Goal: Task Accomplishment & Management: Manage account settings

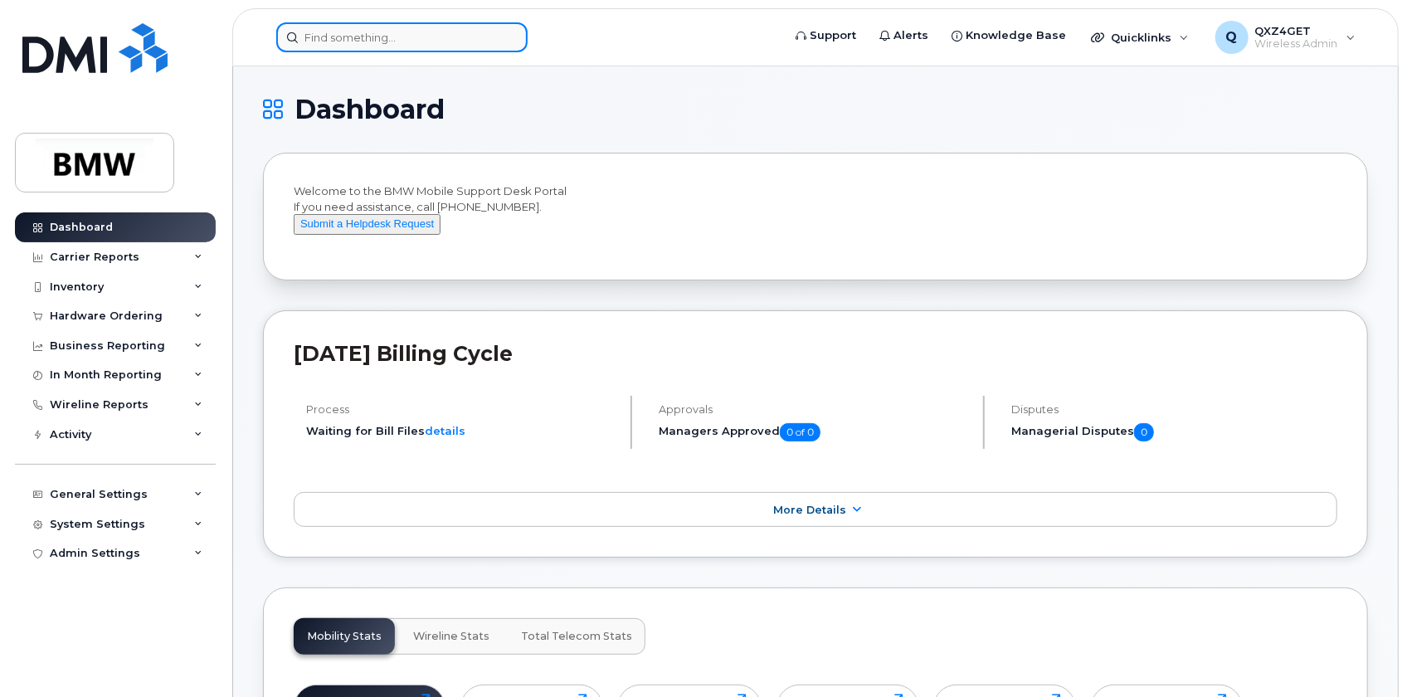
click at [390, 41] on input at bounding box center [401, 37] width 251 height 30
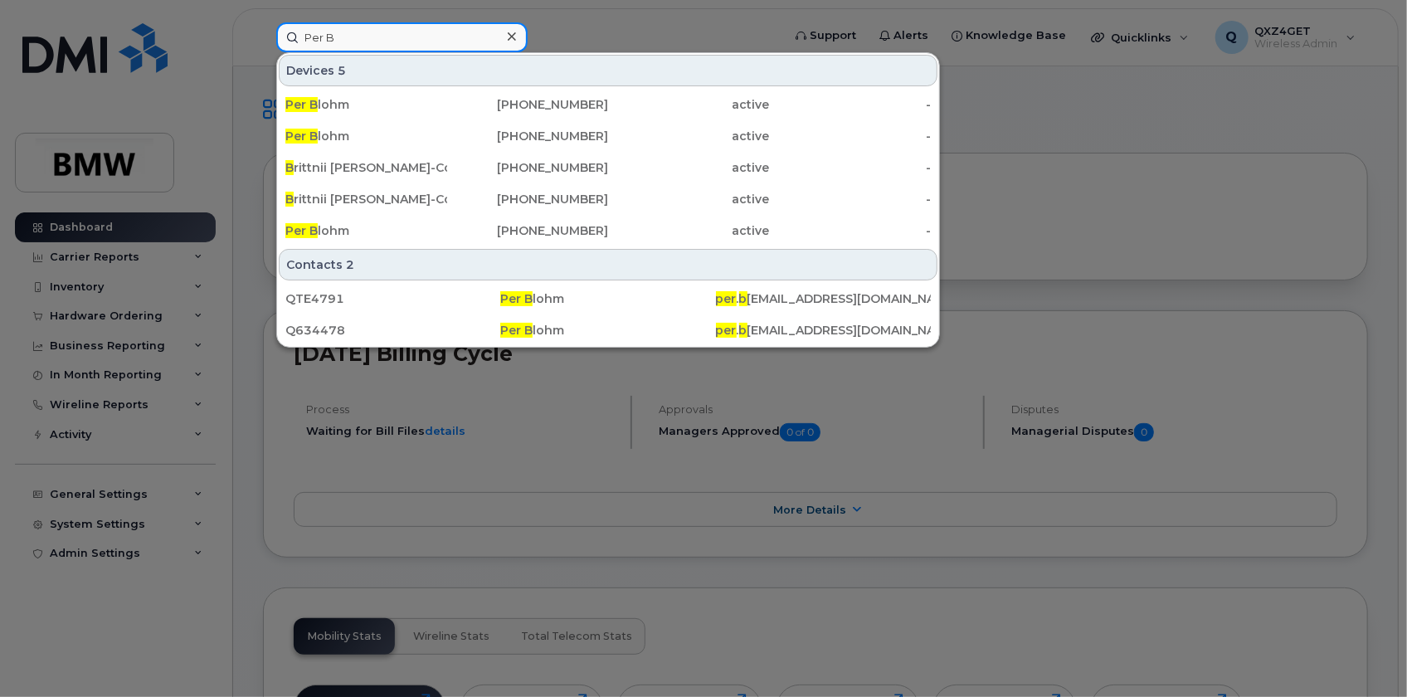
click at [359, 28] on input "Per B" at bounding box center [401, 37] width 251 height 30
drag, startPoint x: 332, startPoint y: 34, endPoint x: 220, endPoint y: 41, distance: 112.2
click at [263, 41] on div "Per B Devices 5 Per B lohm 864-469-8753 active - Per B lohm 864-329-5420 active…" at bounding box center [523, 37] width 521 height 30
paste input "864-794-0664"
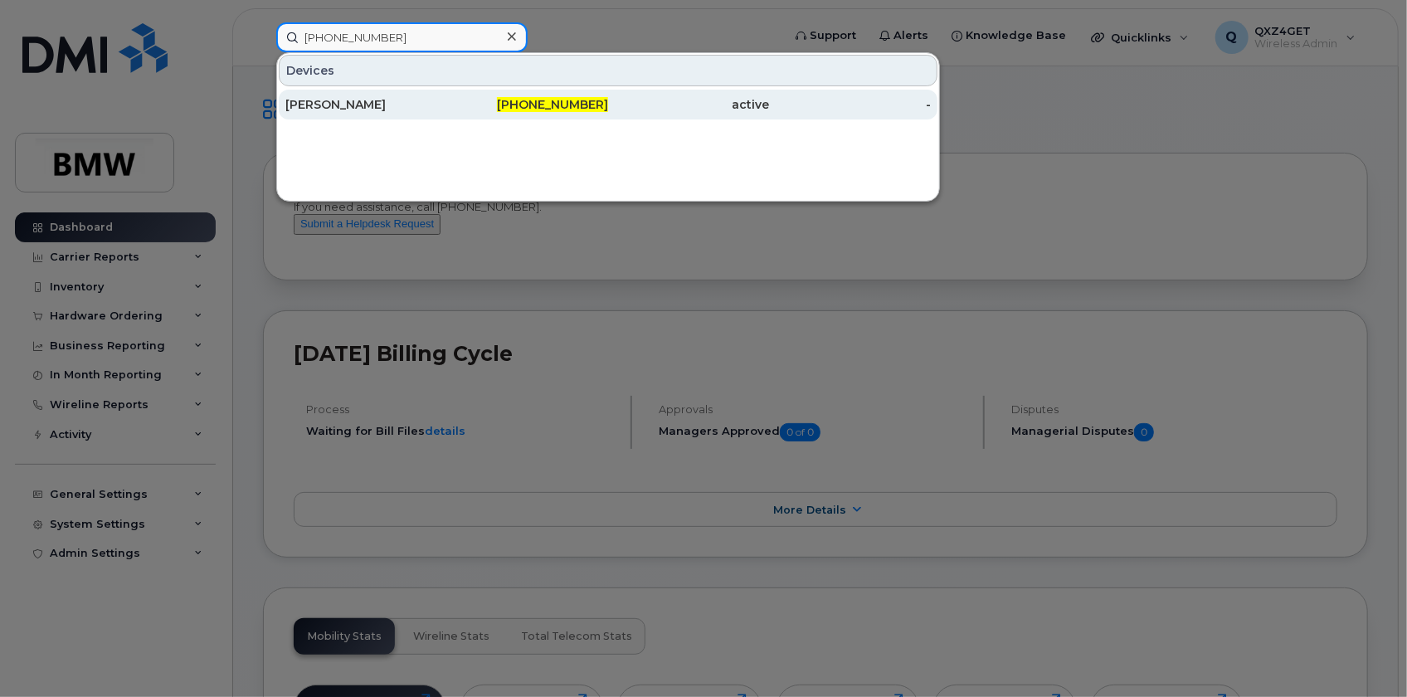
type input "864-794-0664"
click at [342, 96] on div "Scott Stearns" at bounding box center [366, 104] width 162 height 17
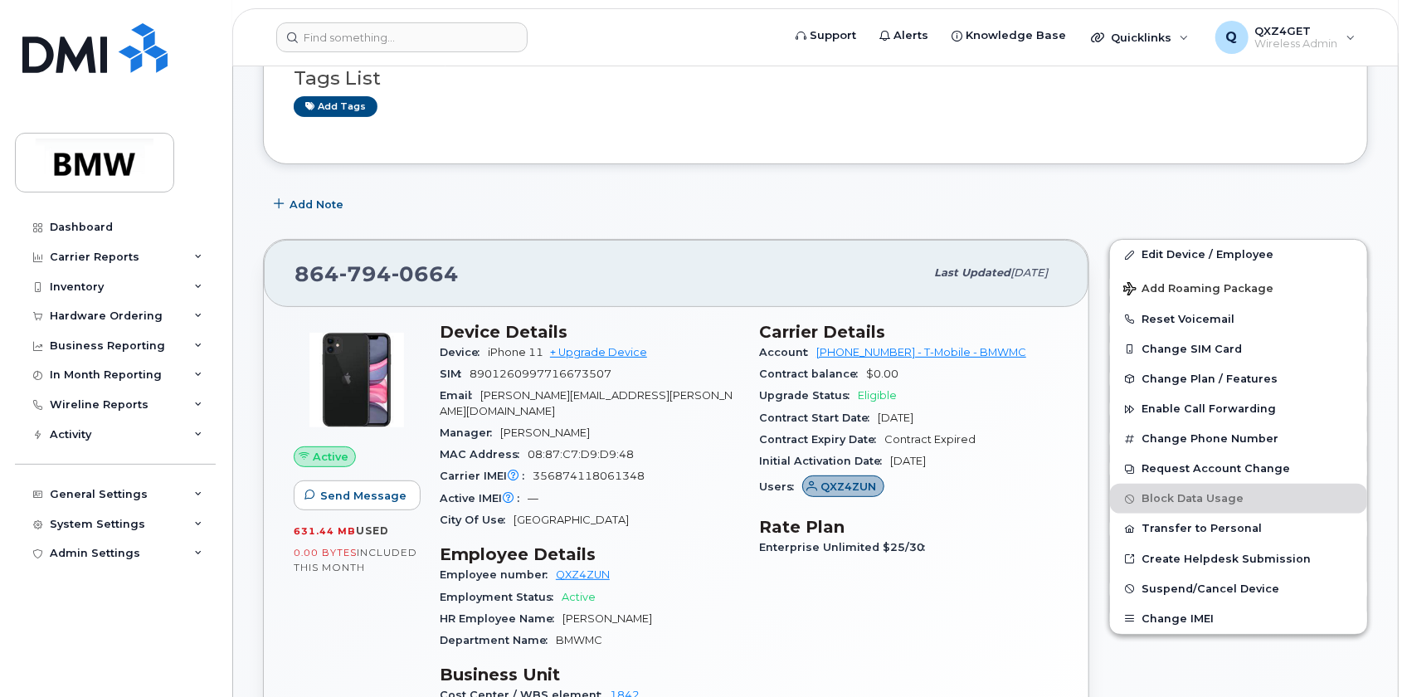
scroll to position [226, 0]
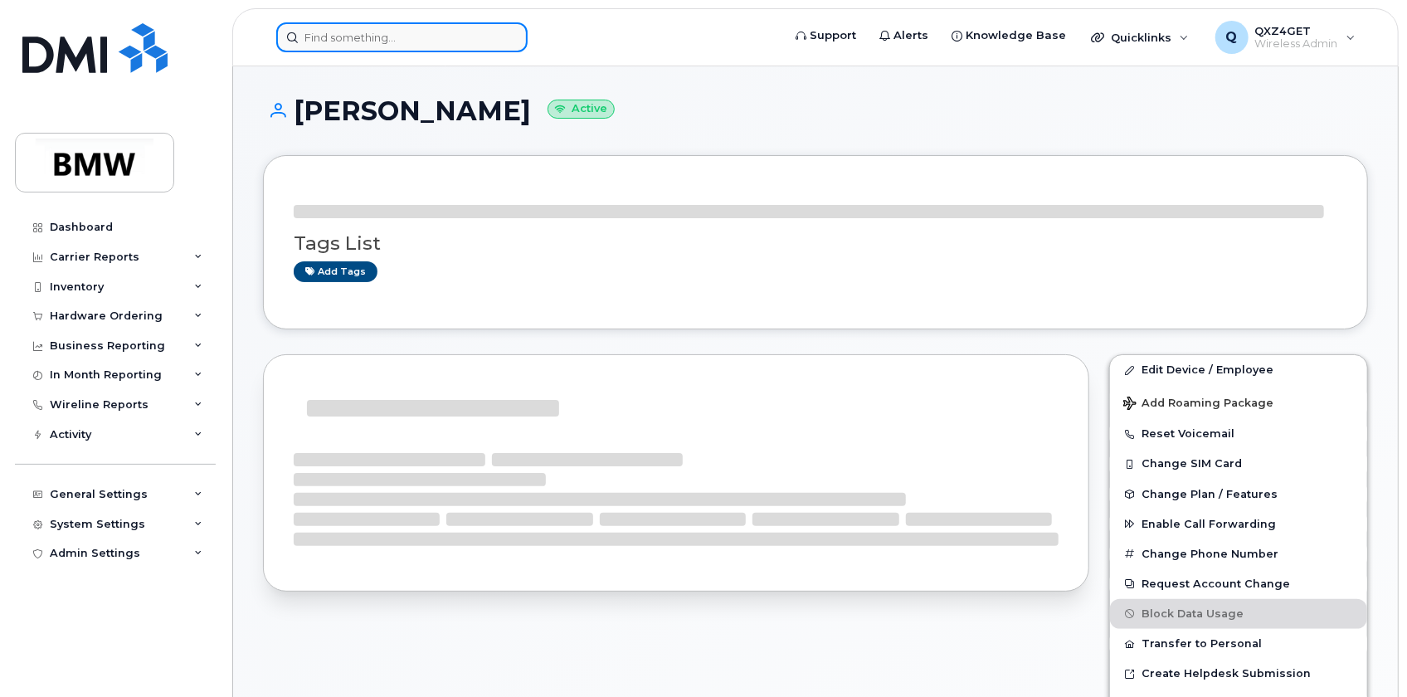
click at [371, 33] on input at bounding box center [401, 37] width 251 height 30
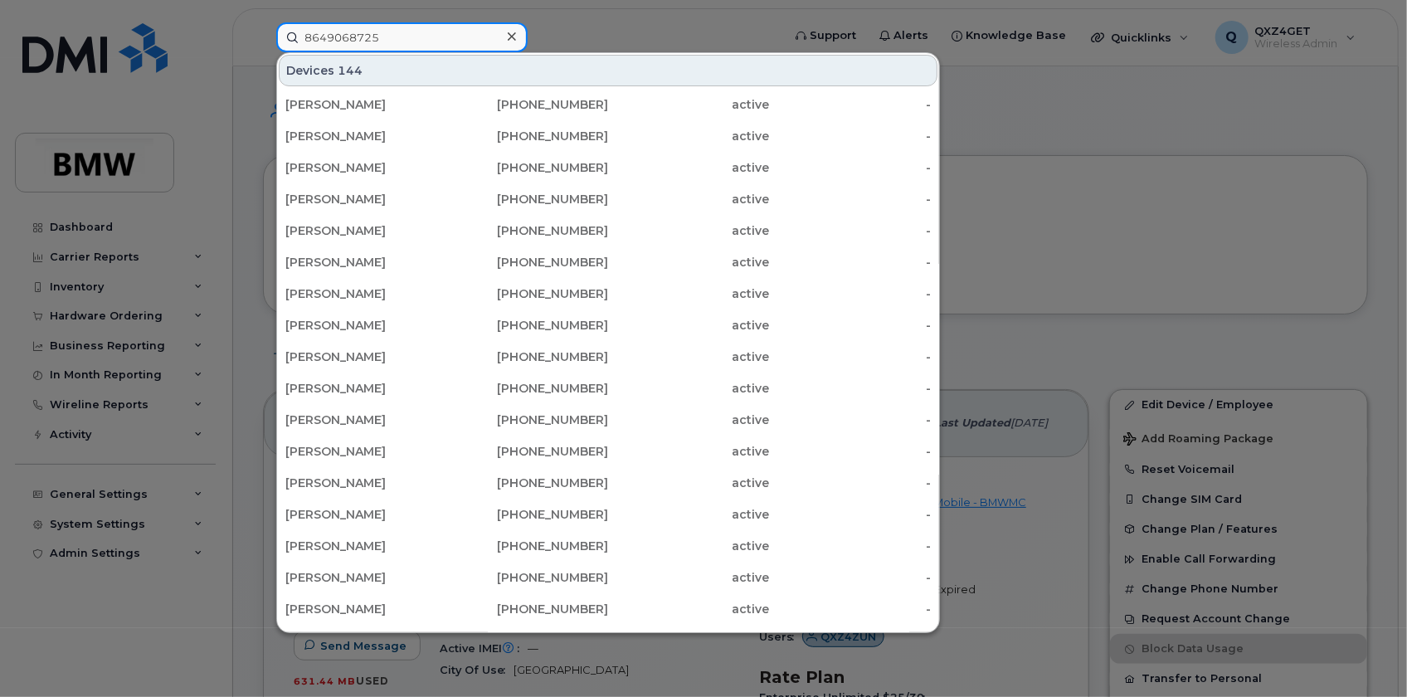
type input "8649068725"
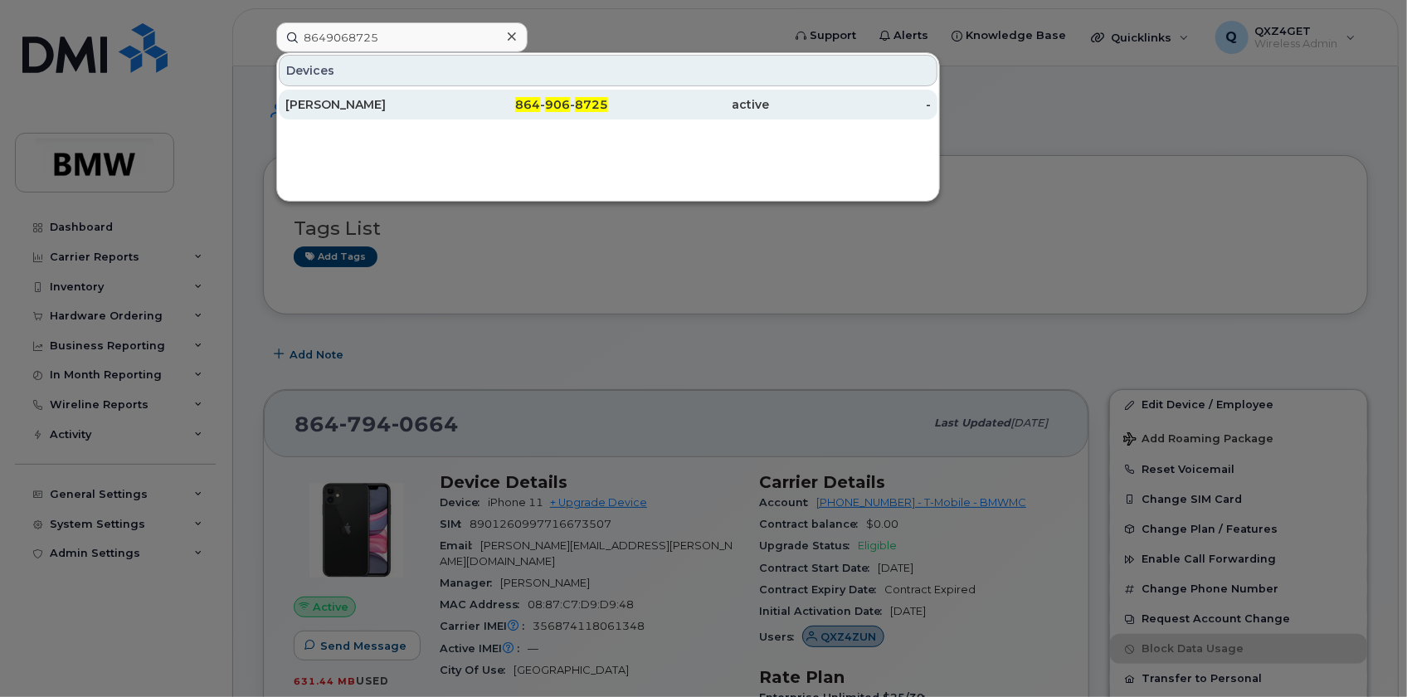
click at [348, 103] on div "[PERSON_NAME]" at bounding box center [366, 104] width 162 height 17
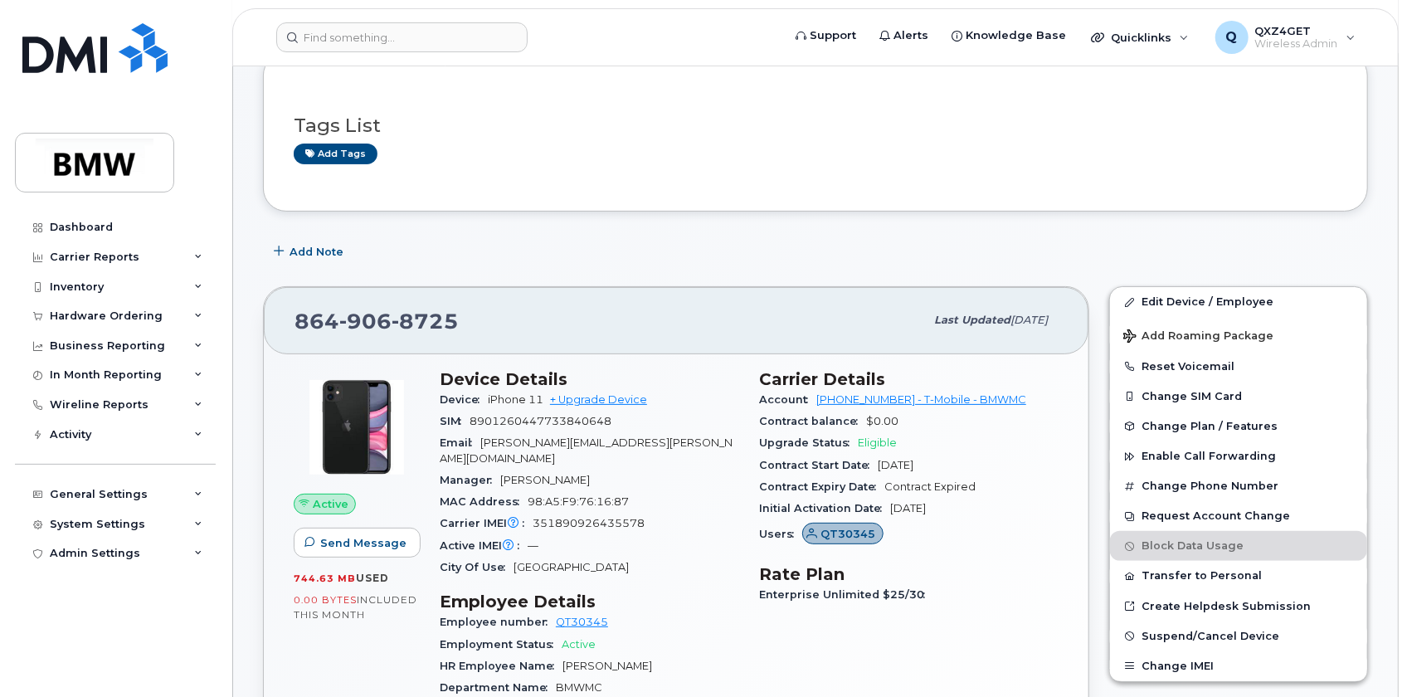
scroll to position [75, 0]
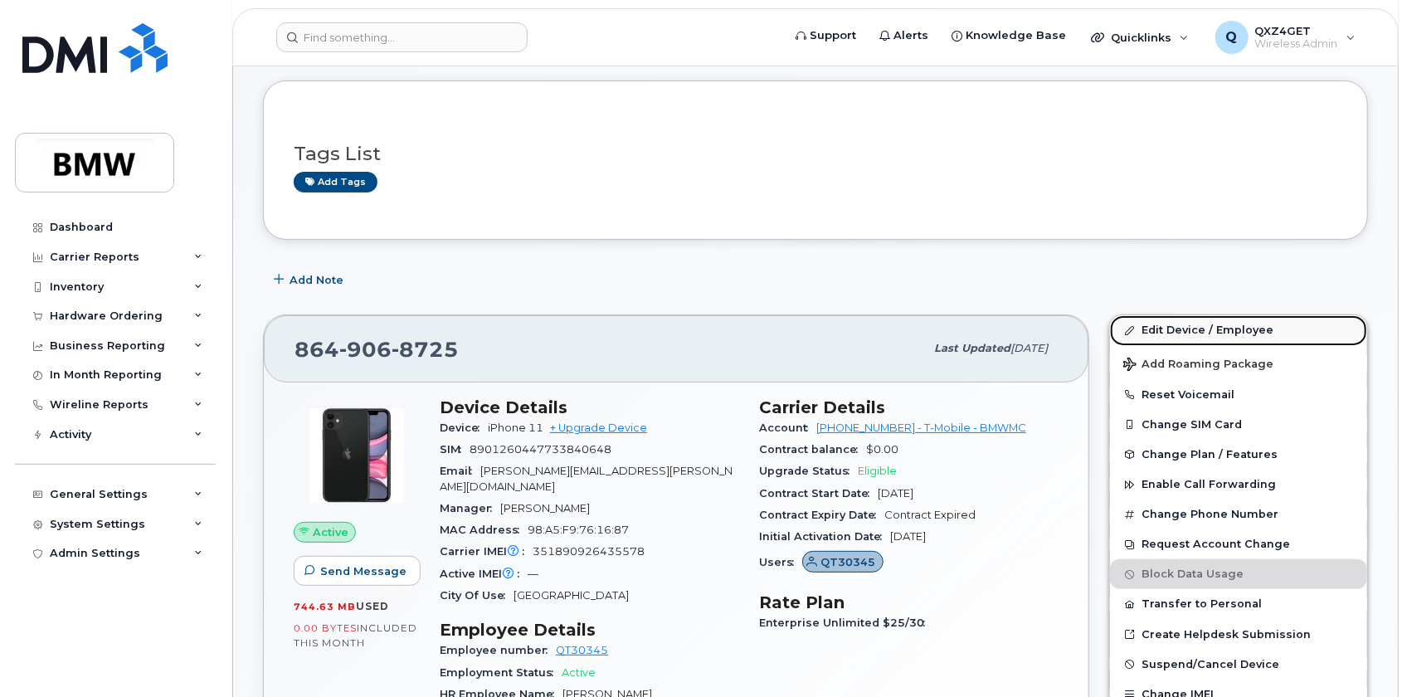
click at [1183, 328] on link "Edit Device / Employee" at bounding box center [1238, 330] width 257 height 30
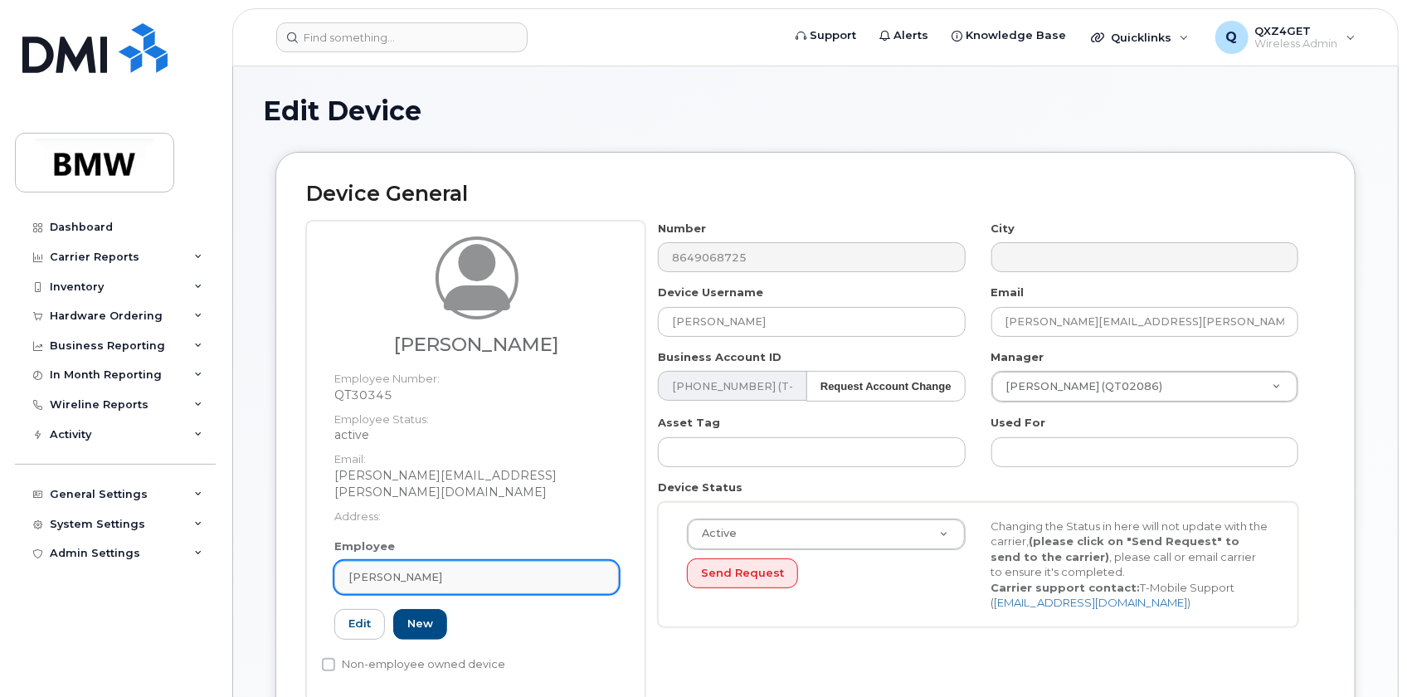
click at [440, 569] on div "Shericka Glymph" at bounding box center [476, 577] width 256 height 16
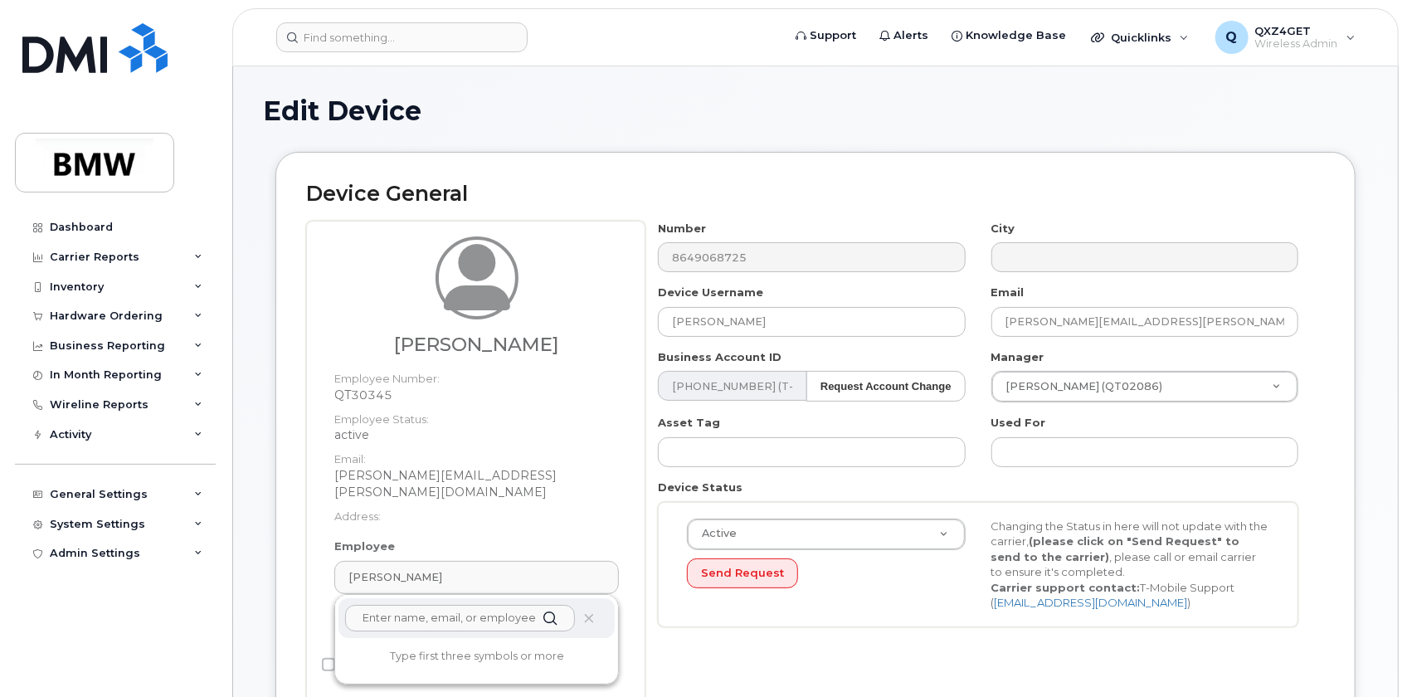
paste input "o Ramon Mendez"
click at [388, 605] on input "o Ramon Mendez" at bounding box center [460, 618] width 230 height 27
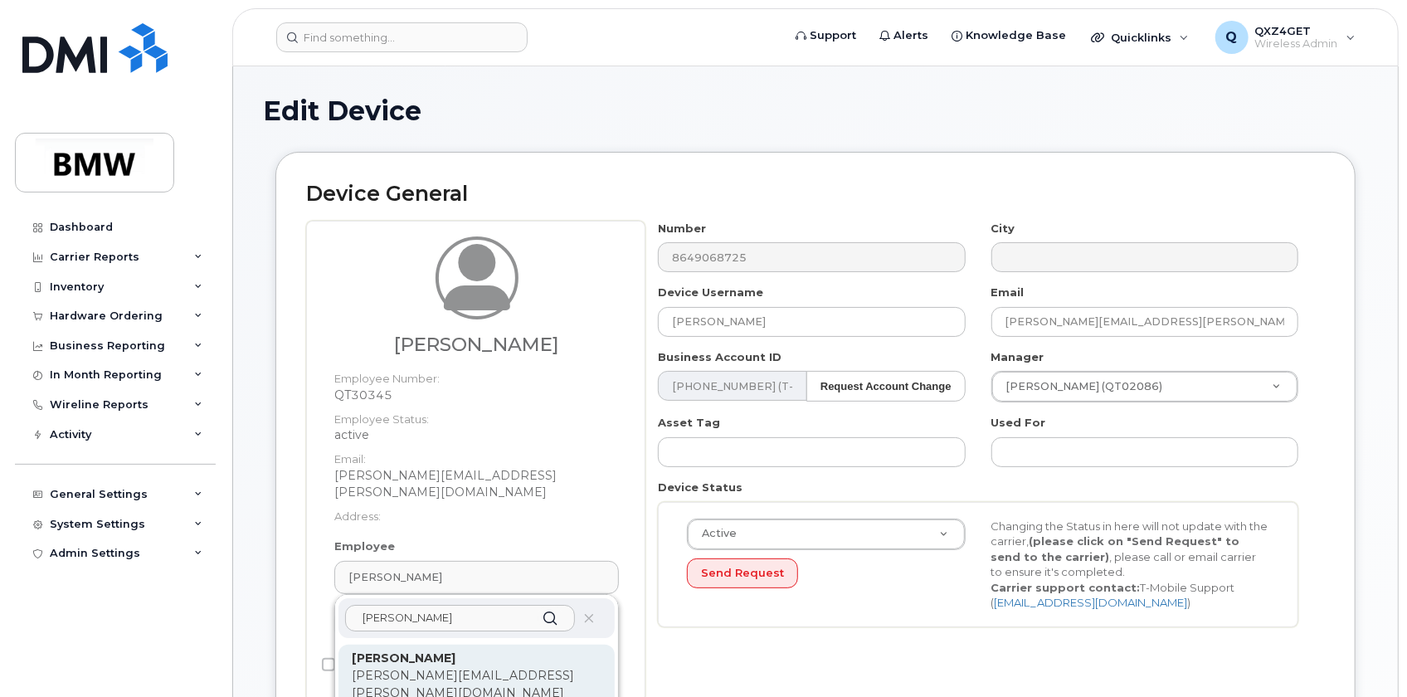
type input "[PERSON_NAME]"
click at [440, 667] on p "[PERSON_NAME][EMAIL_ADDRESS][PERSON_NAME][DOMAIN_NAME]" at bounding box center [477, 684] width 250 height 35
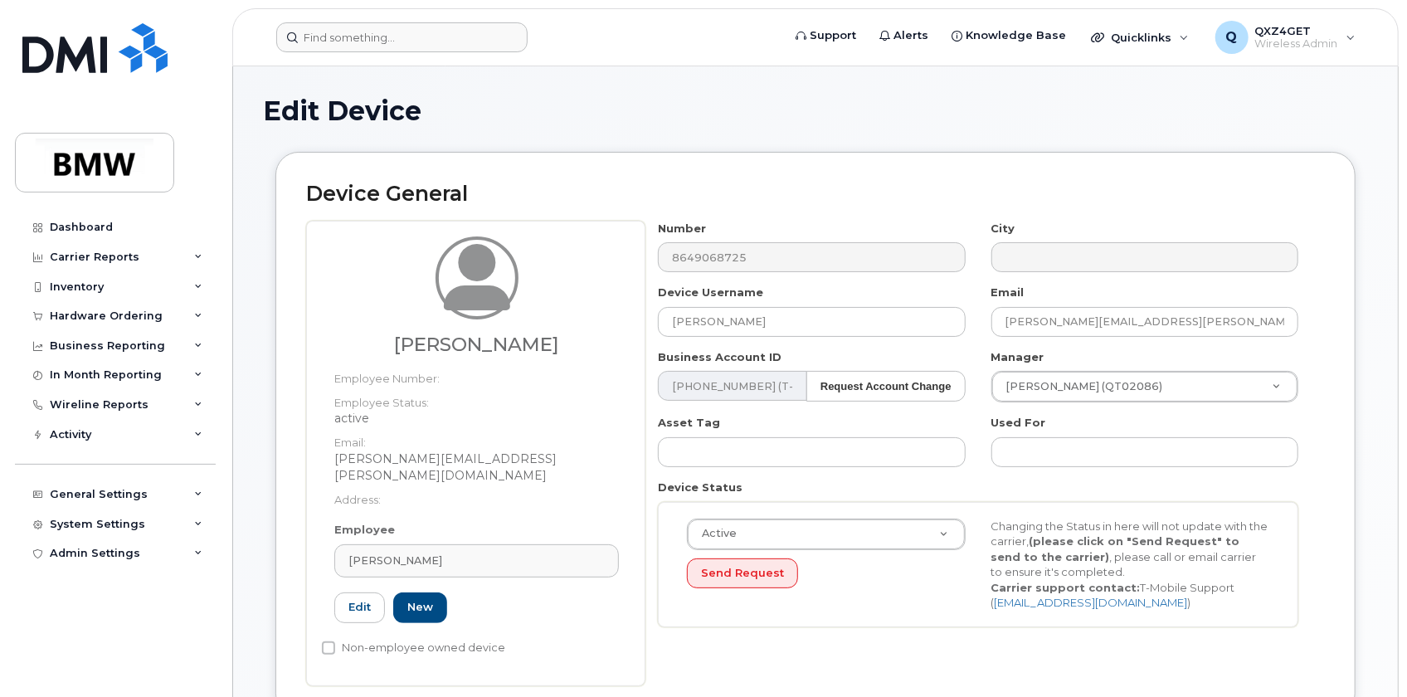
type input "QTD9752"
type input "[PERSON_NAME]"
type input "[PERSON_NAME][EMAIL_ADDRESS][PERSON_NAME][DOMAIN_NAME]"
type input "14966826"
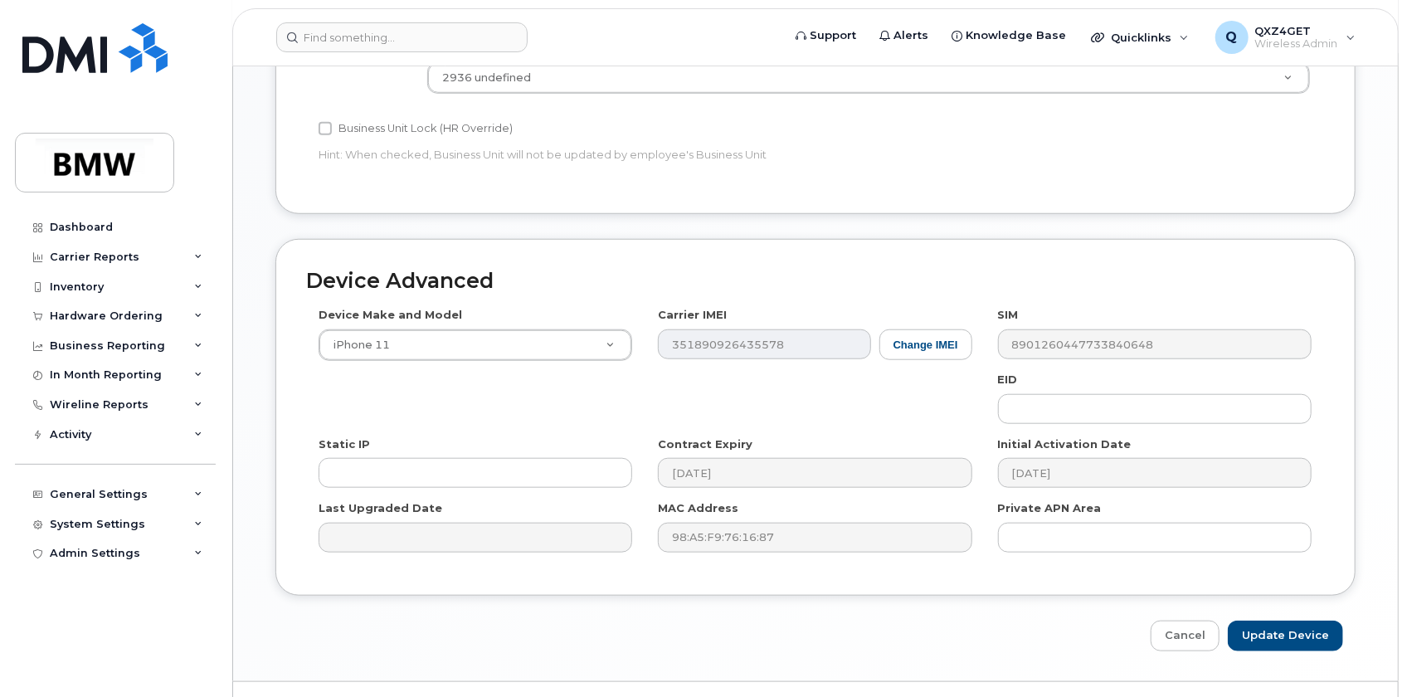
scroll to position [806, 0]
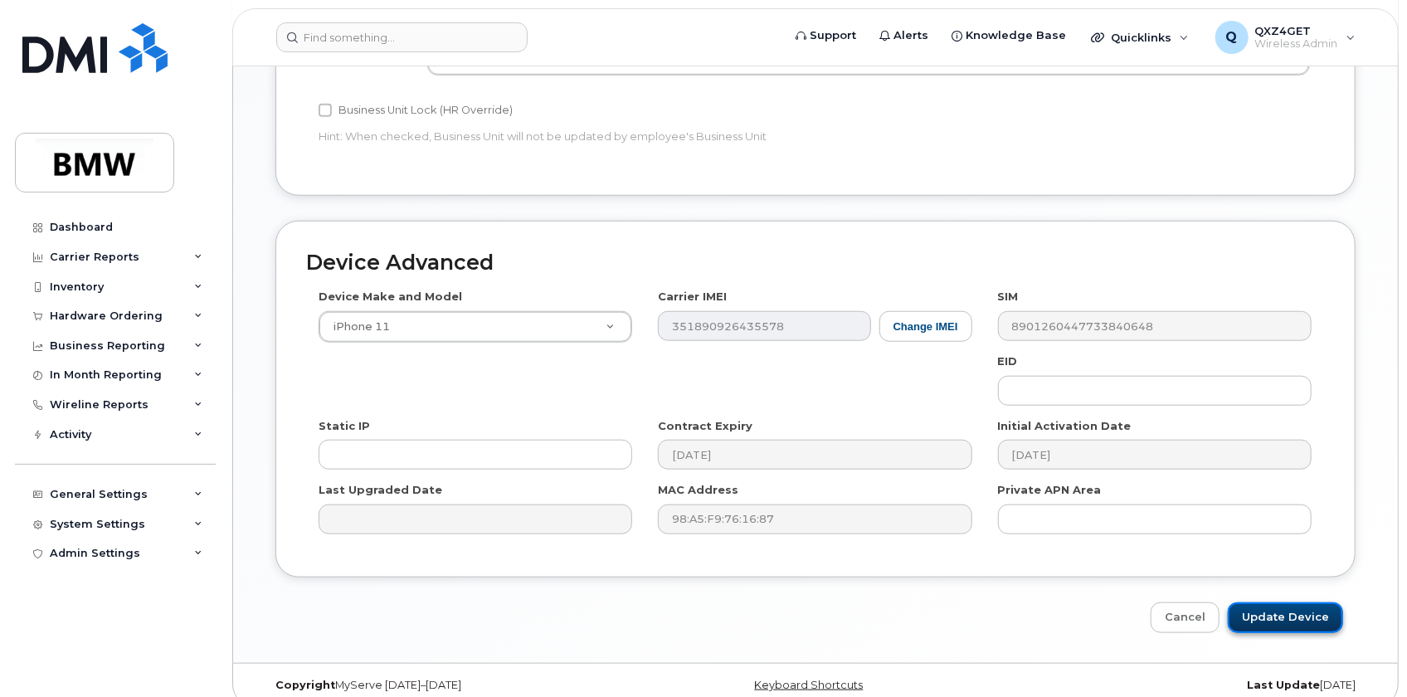
click at [1261, 602] on input "Update Device" at bounding box center [1285, 617] width 115 height 31
type input "Saving..."
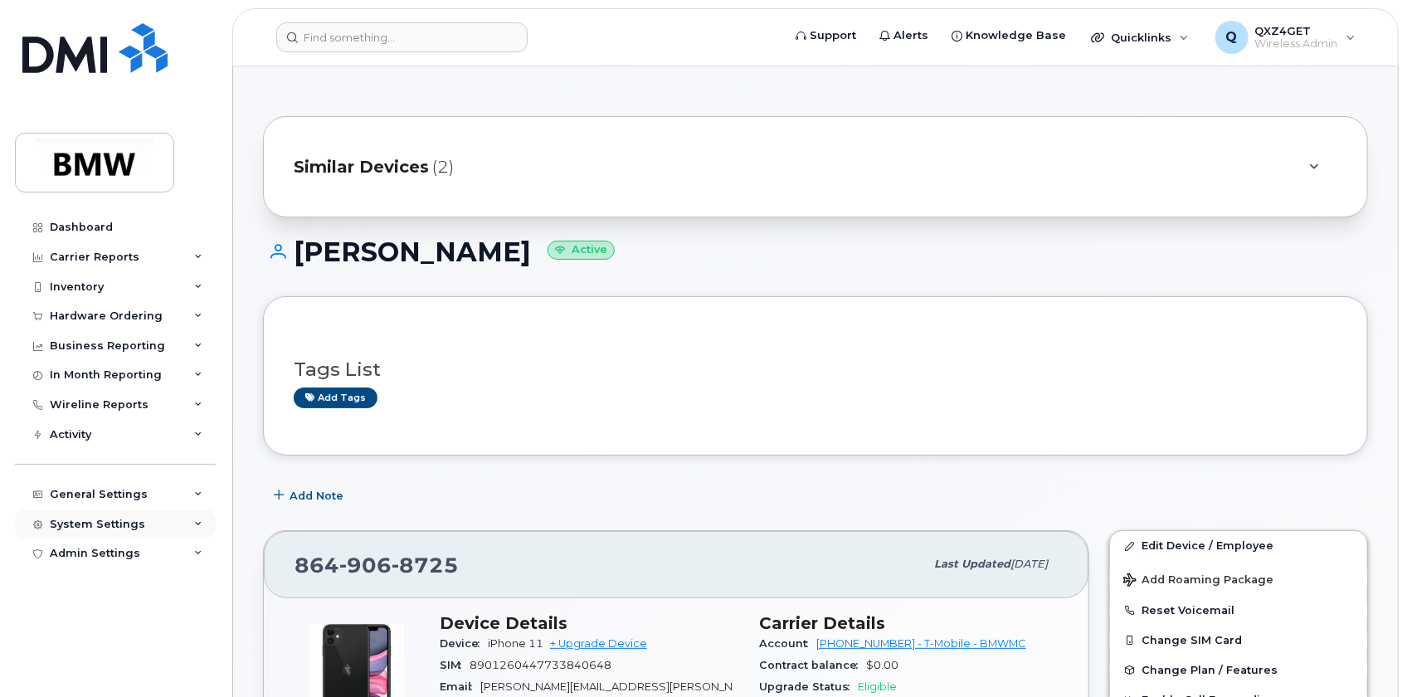
click at [80, 518] on div "System Settings" at bounding box center [97, 524] width 95 height 13
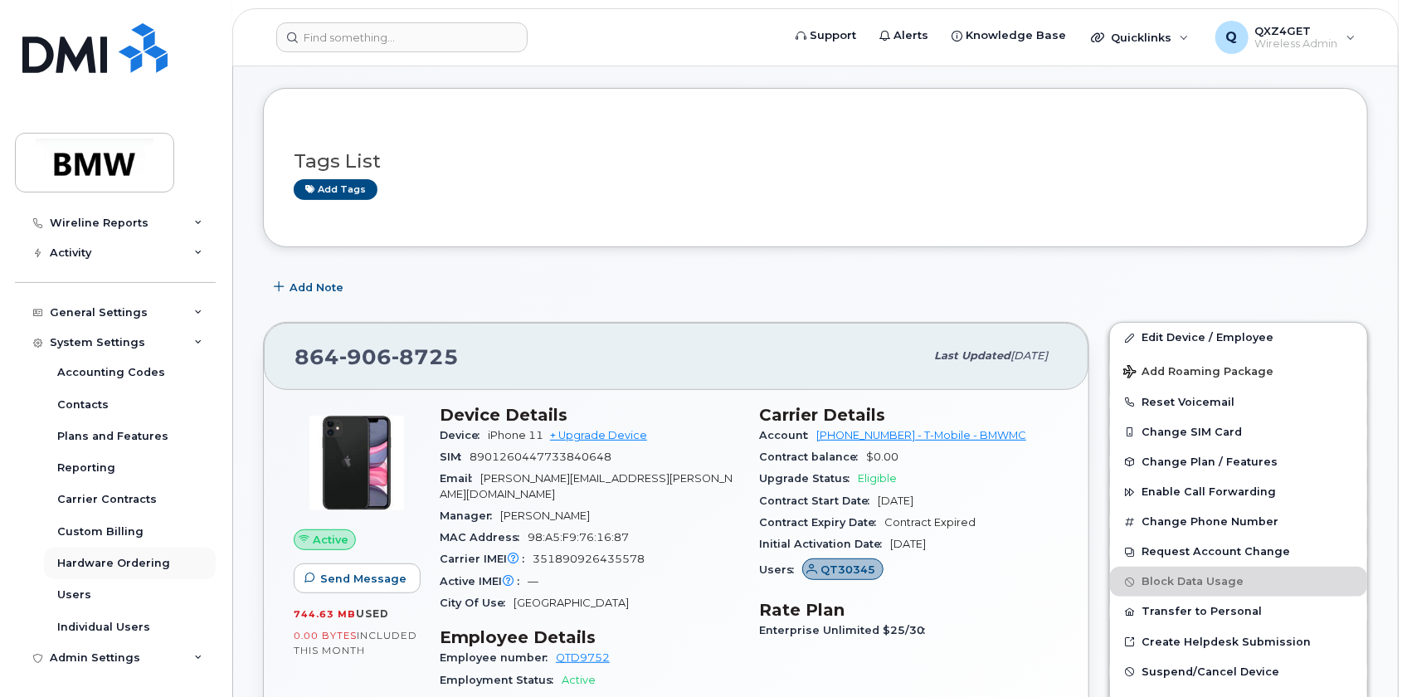
scroll to position [226, 0]
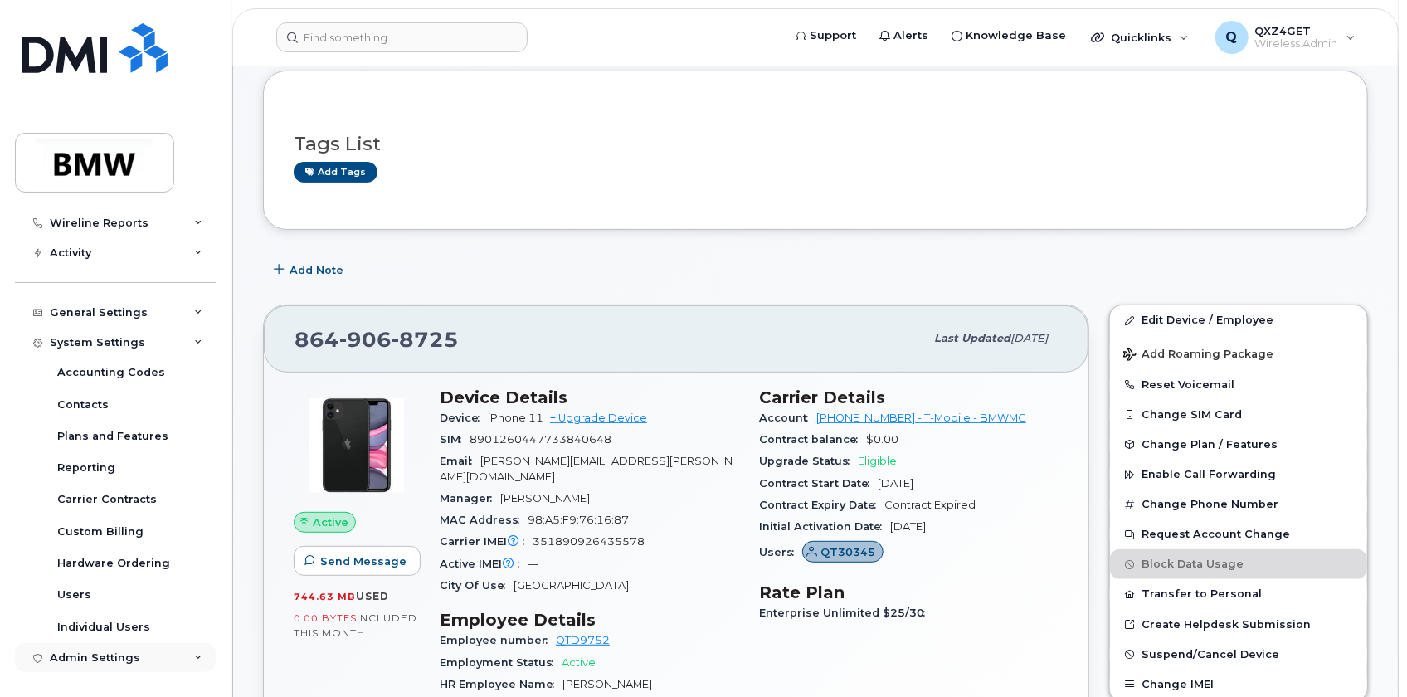
click at [91, 654] on div "Admin Settings" at bounding box center [95, 657] width 90 height 13
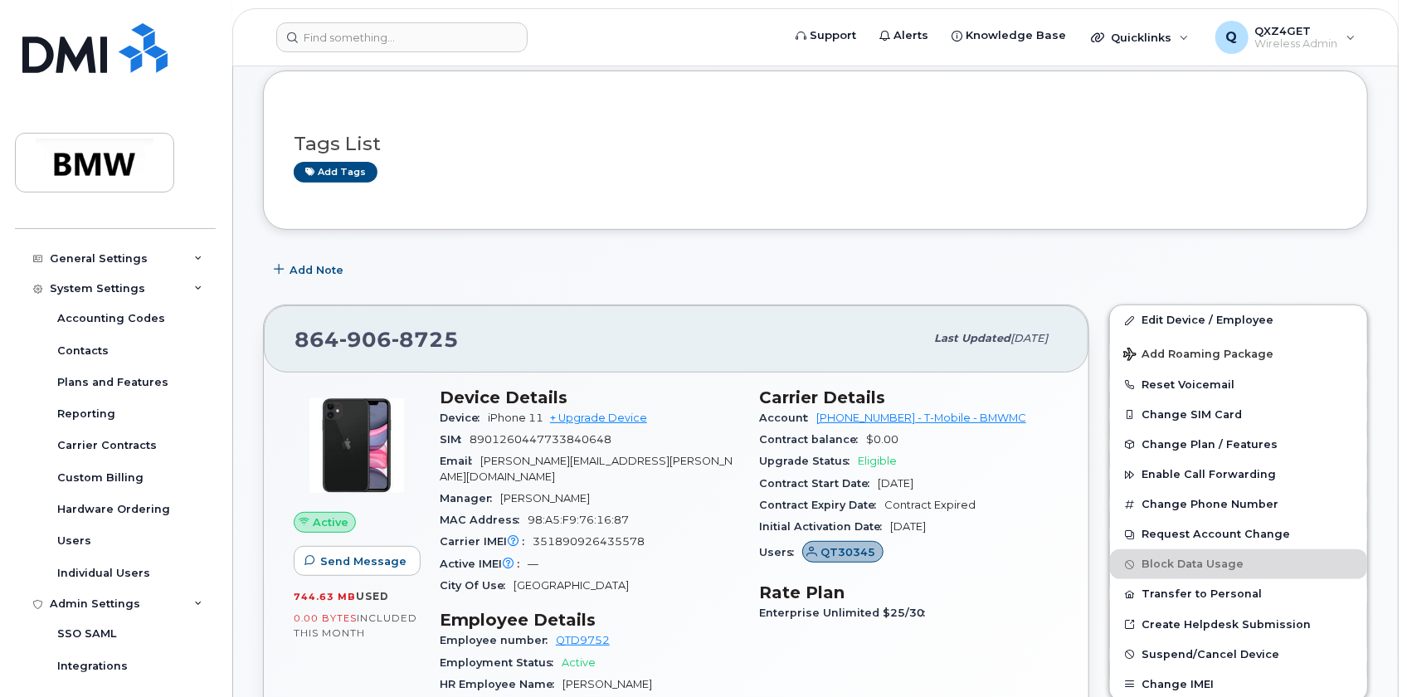
scroll to position [202, 0]
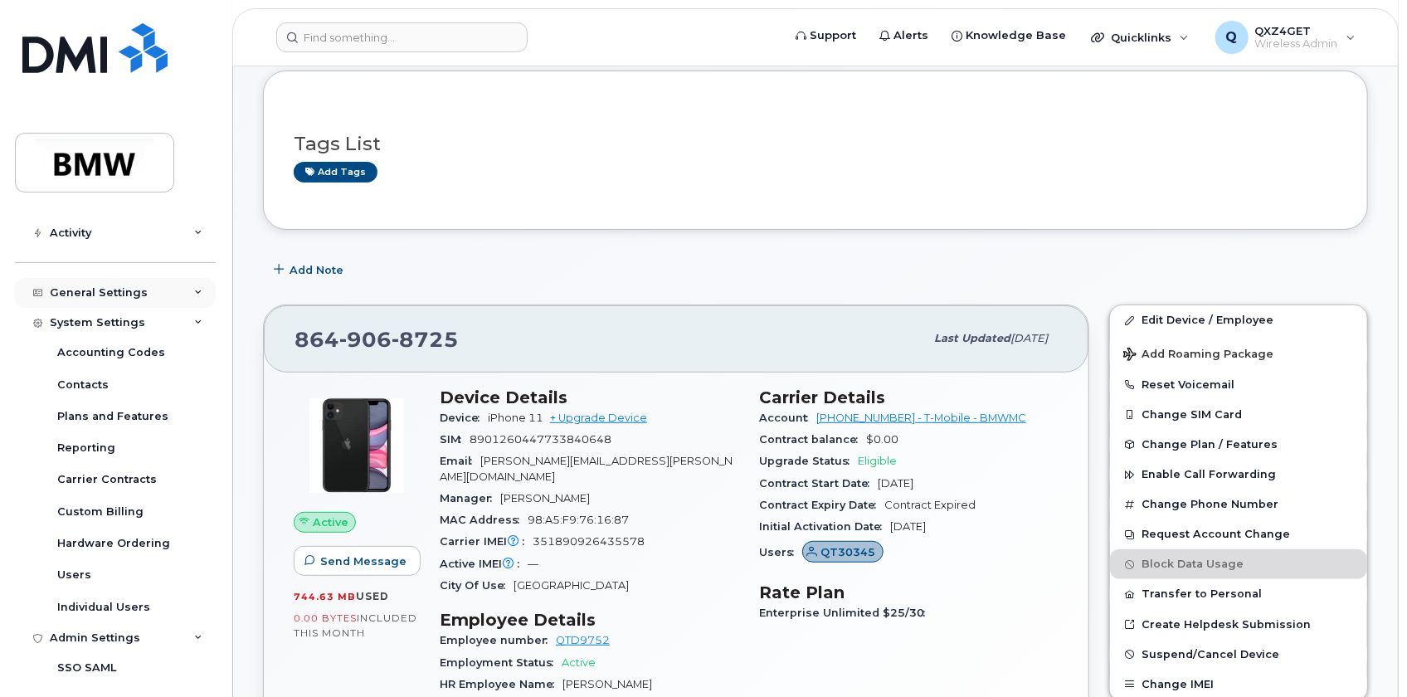
click at [85, 289] on div "General Settings" at bounding box center [99, 292] width 98 height 13
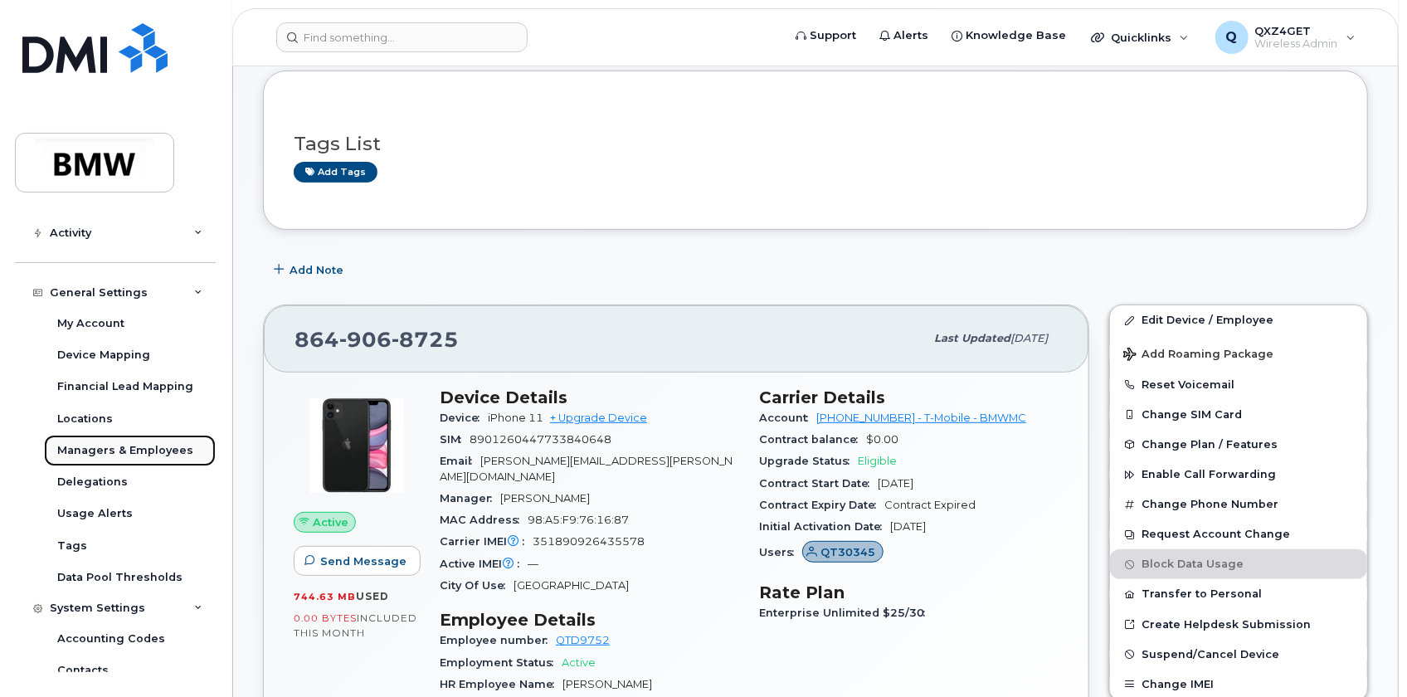
click at [122, 443] on div "Managers & Employees" at bounding box center [125, 450] width 136 height 15
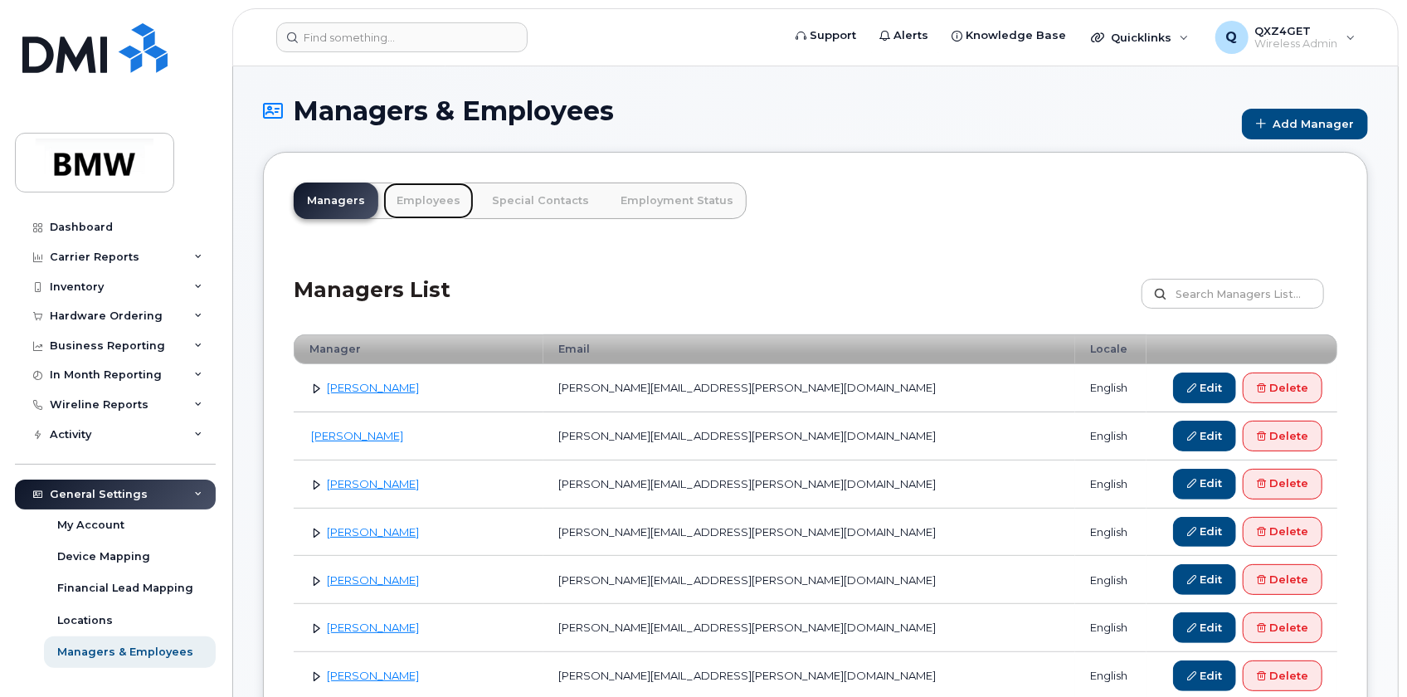
click at [431, 196] on link "Employees" at bounding box center [428, 200] width 90 height 36
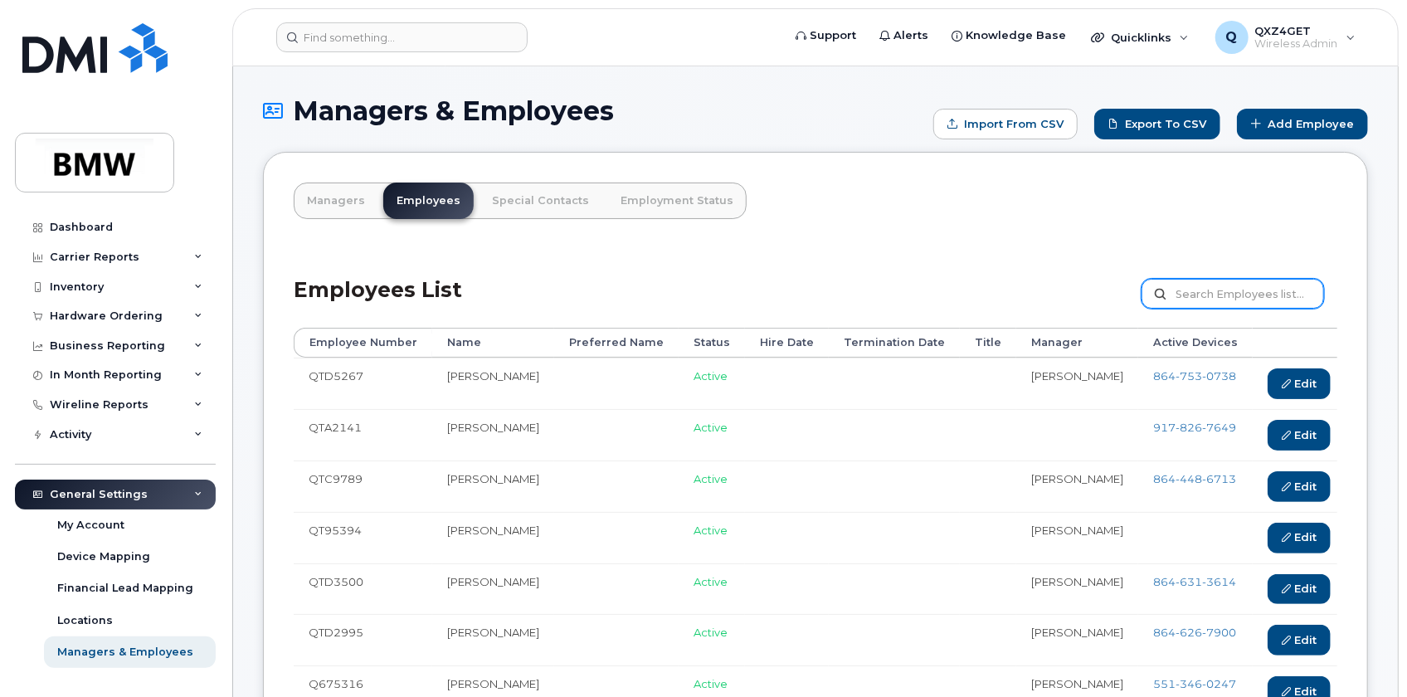
click at [1209, 289] on input "text" at bounding box center [1232, 294] width 182 height 30
paste input "o [PERSON_NAME]"
click at [1201, 292] on input "o [PERSON_NAME]" at bounding box center [1232, 294] width 182 height 30
type input "[PERSON_NAME]"
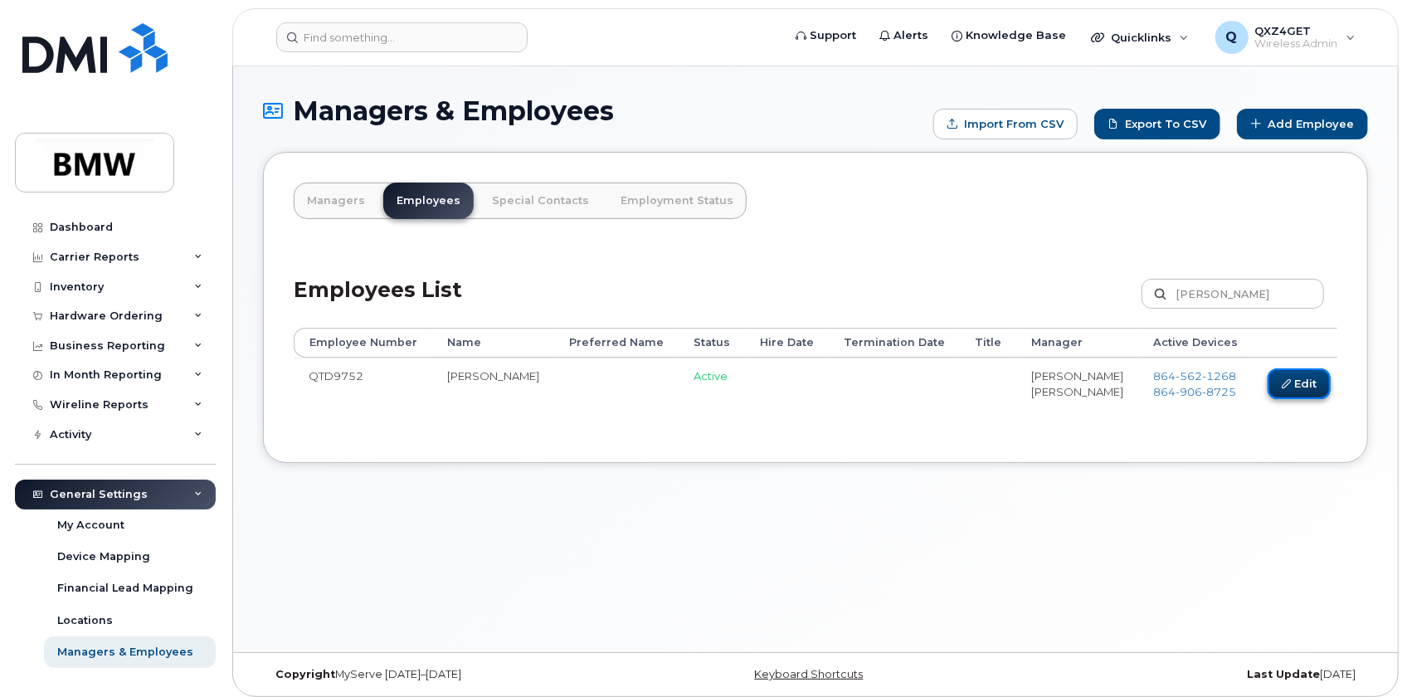
click at [1267, 376] on link "Edit" at bounding box center [1298, 383] width 63 height 31
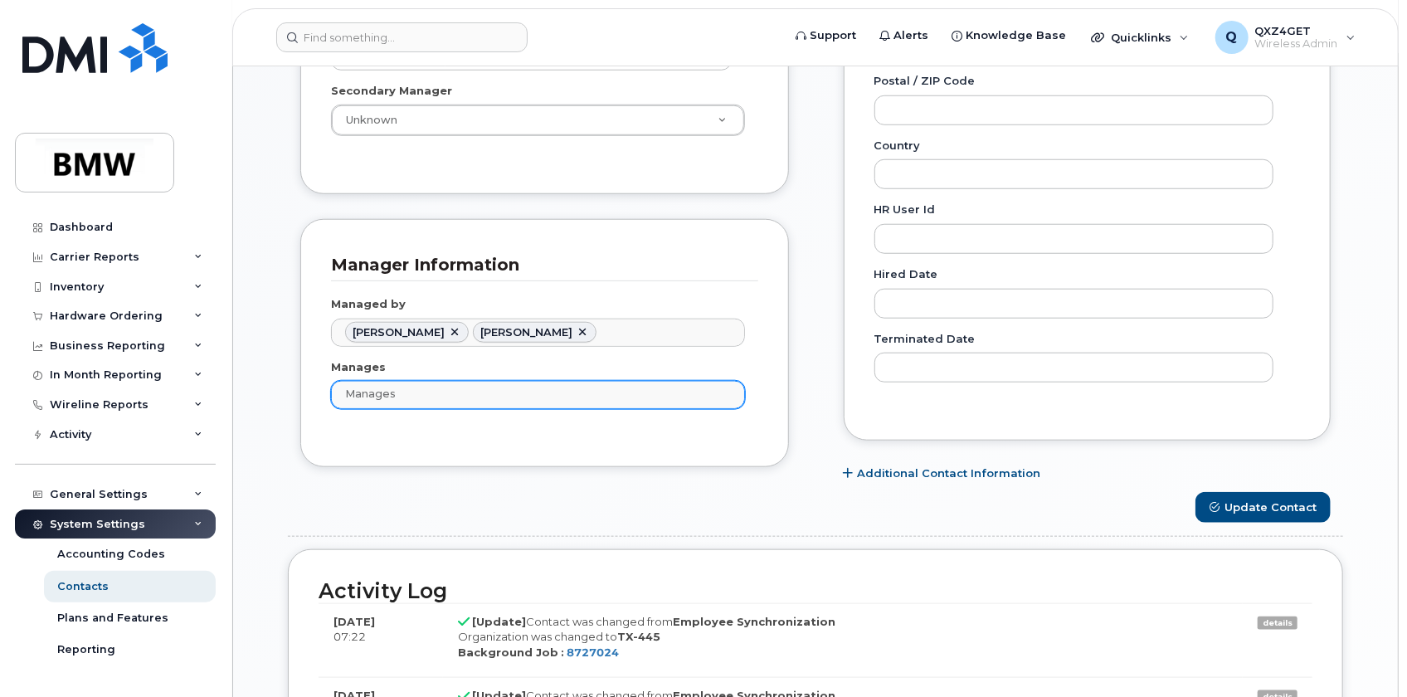
scroll to position [829, 0]
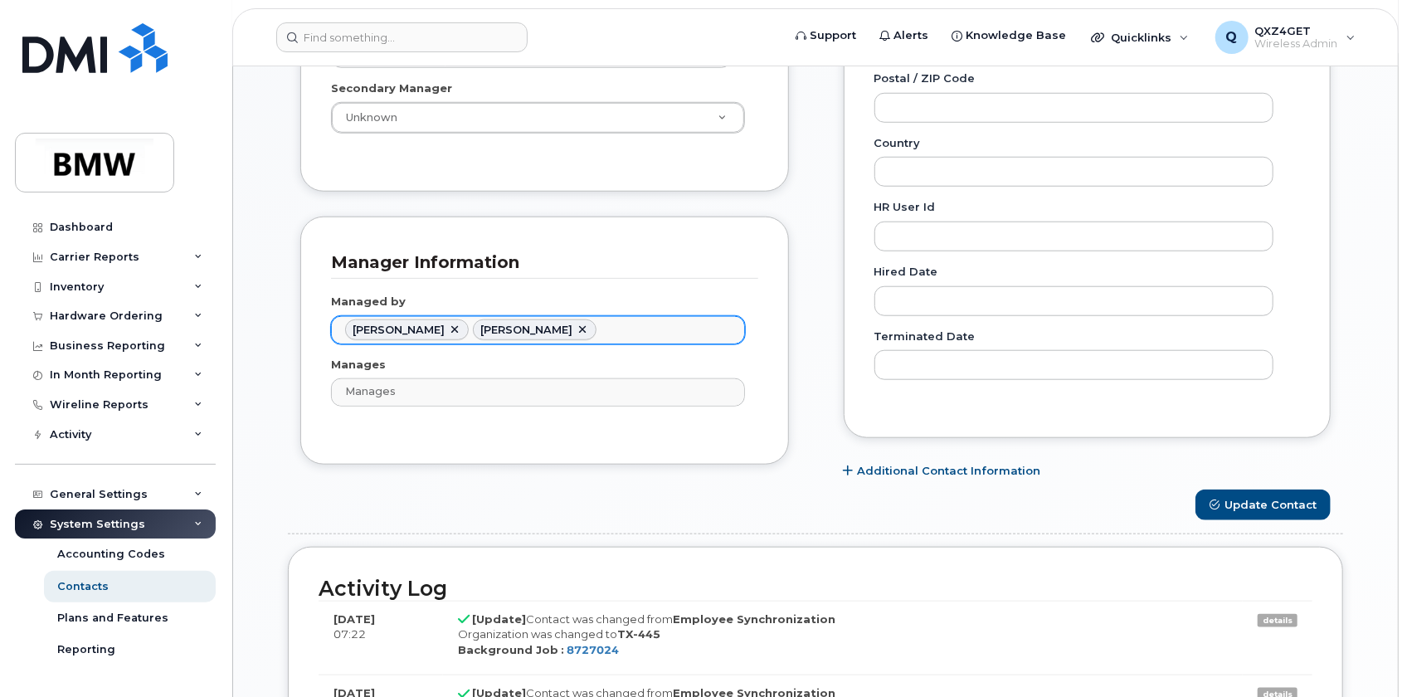
click at [460, 325] on link at bounding box center [454, 329] width 13 height 13
type input "1898715"
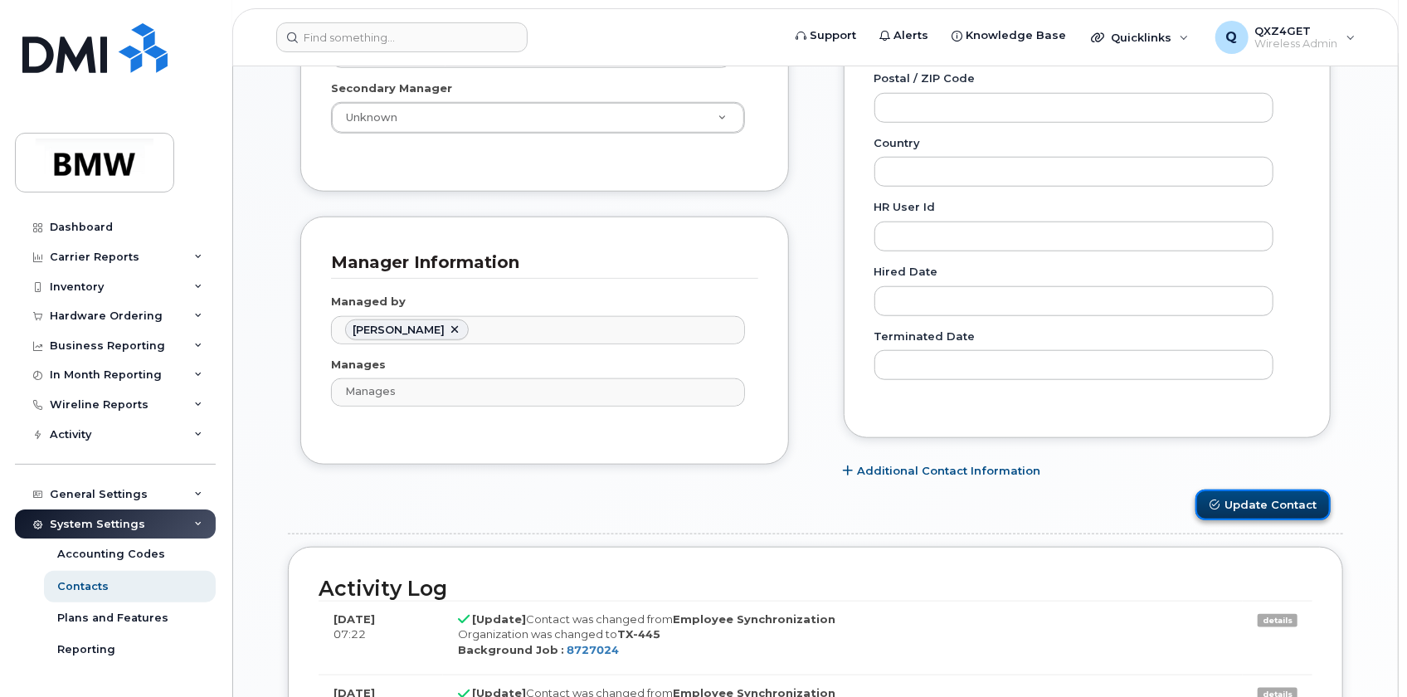
click at [1272, 506] on button "Update Contact" at bounding box center [1262, 504] width 135 height 31
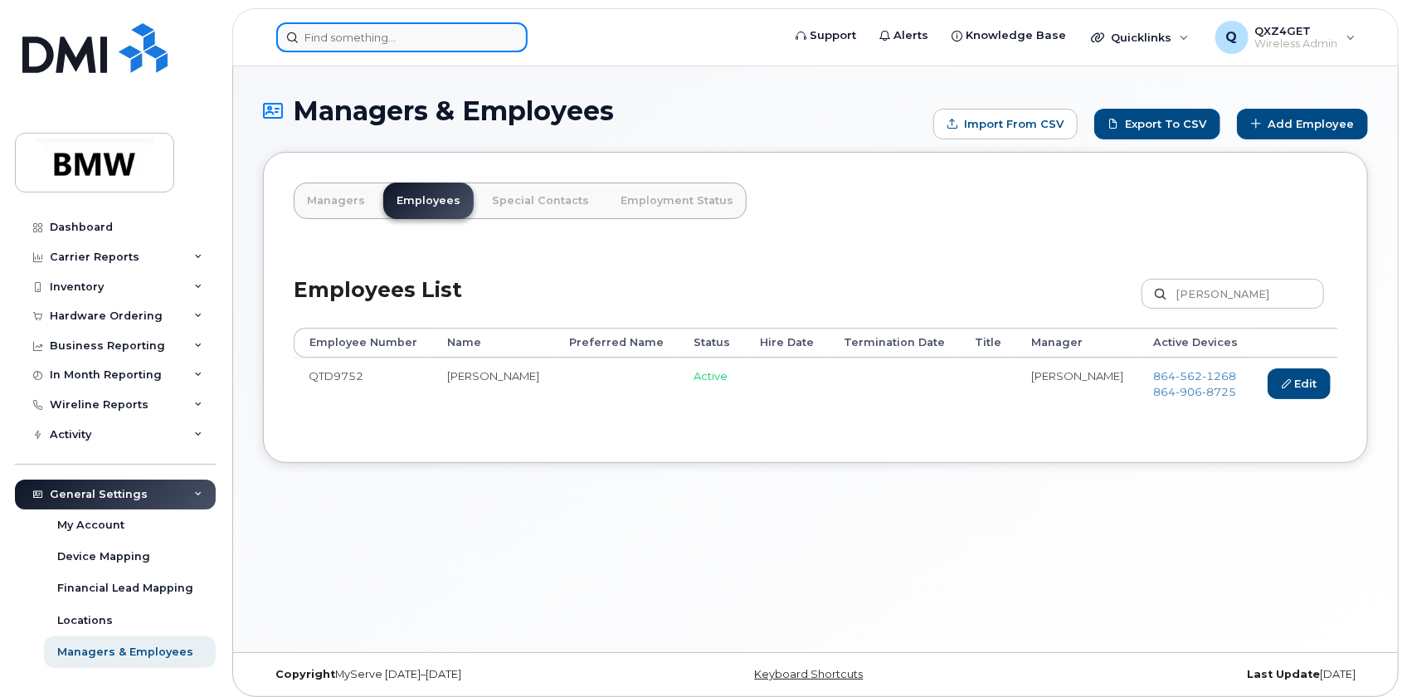
click at [367, 37] on input at bounding box center [401, 37] width 251 height 30
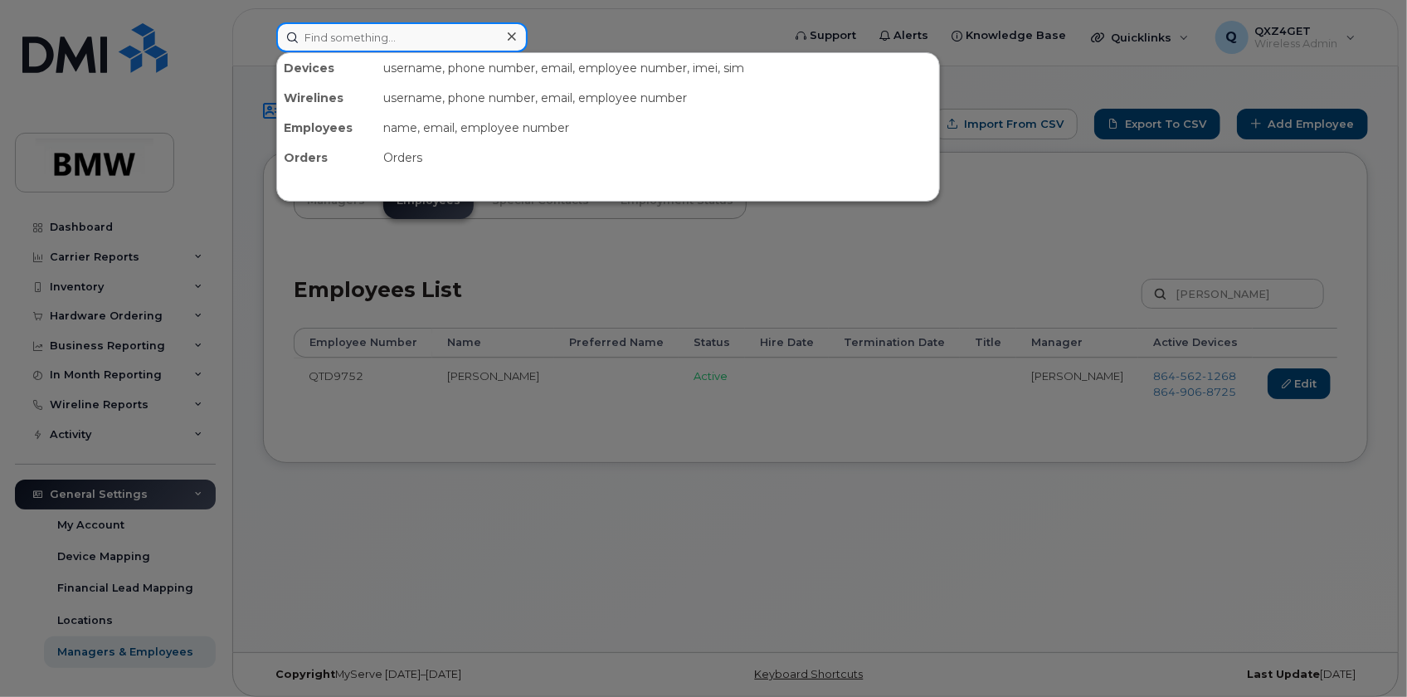
paste input "864) 562-1268"
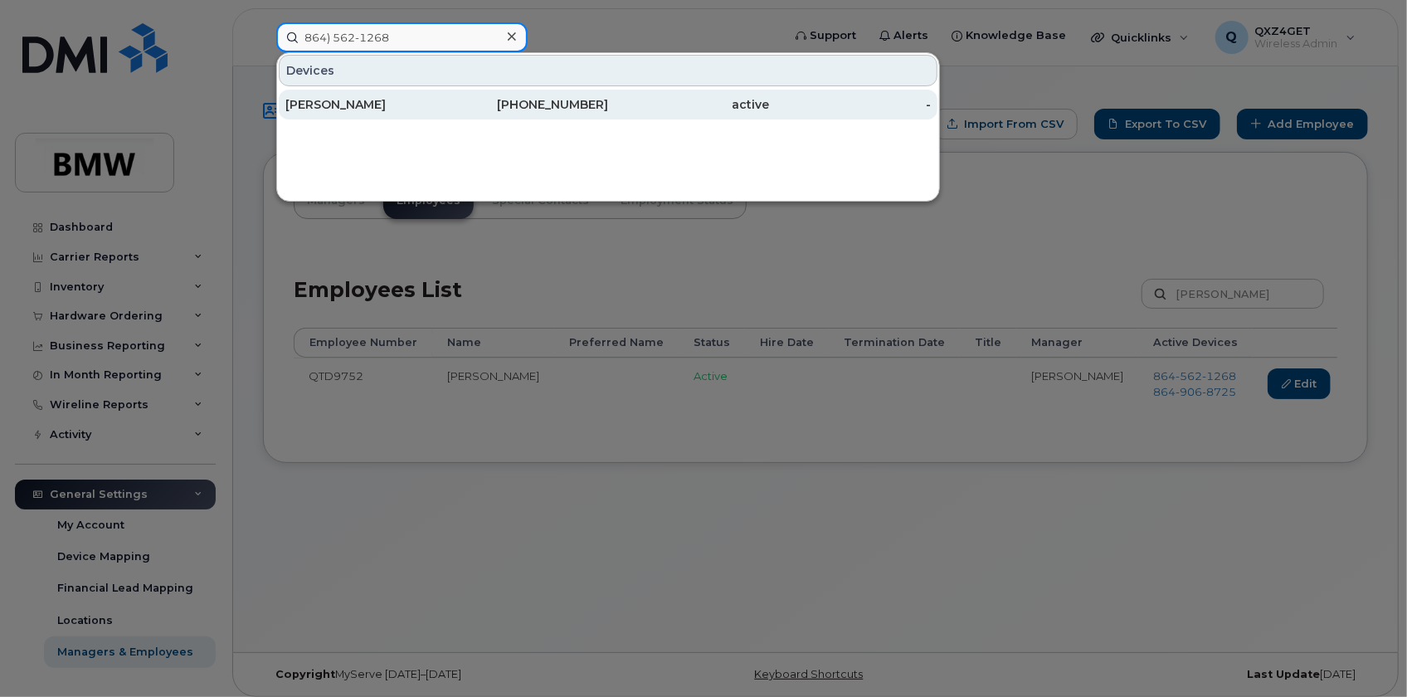
type input "864) 562-1268"
click at [350, 104] on div "Ramon Mendez" at bounding box center [366, 104] width 162 height 17
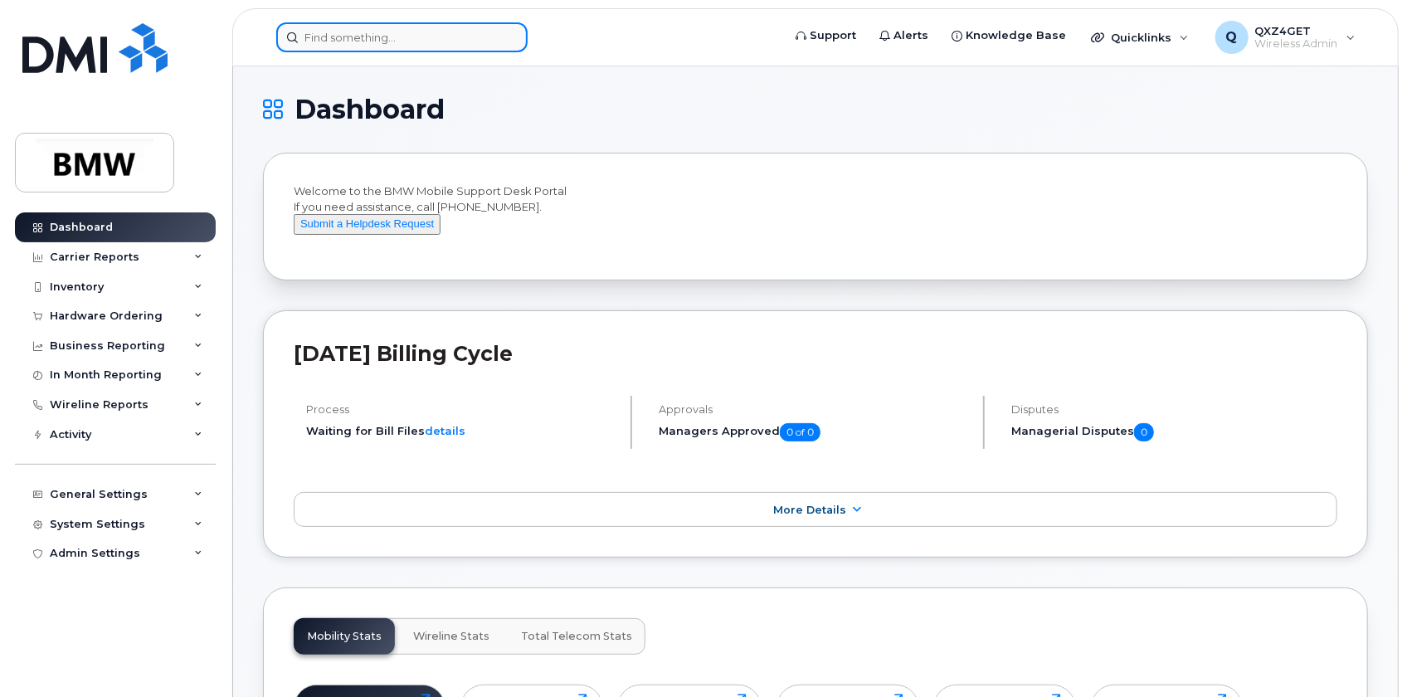
click at [348, 40] on input at bounding box center [401, 37] width 251 height 30
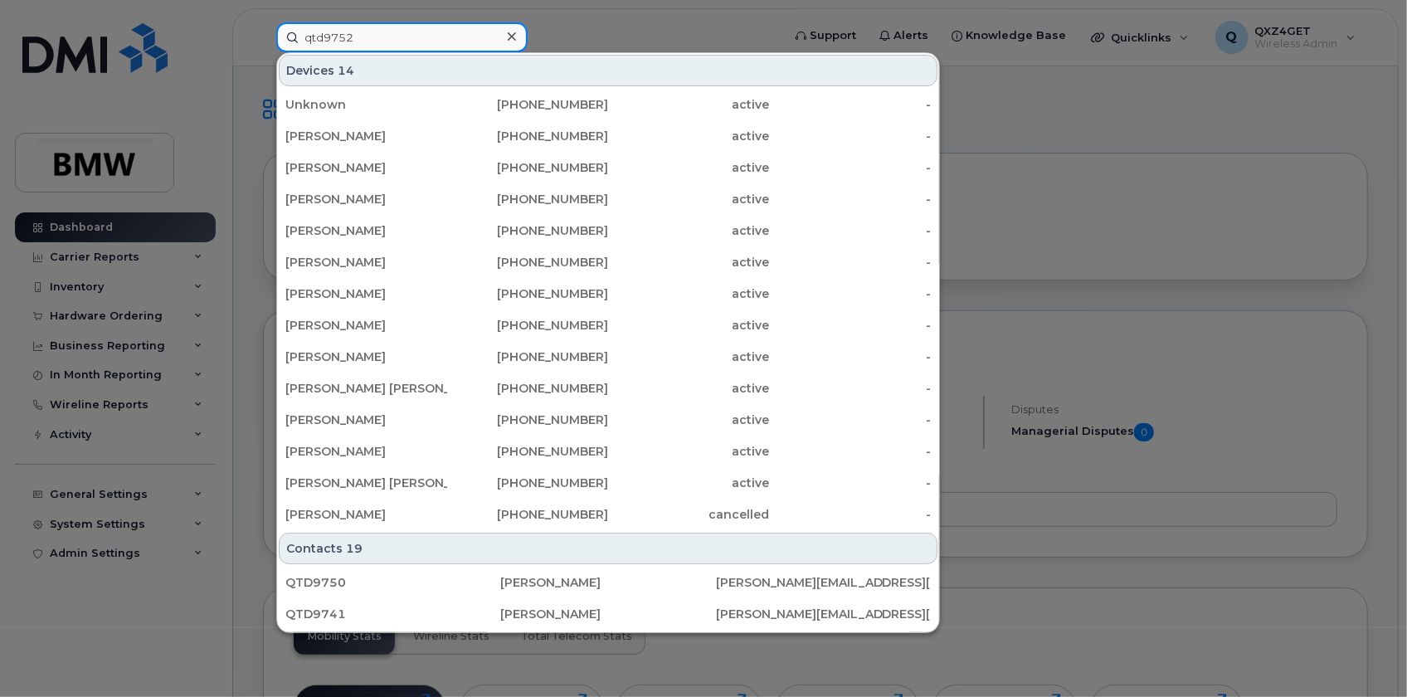
type input "qtd9752"
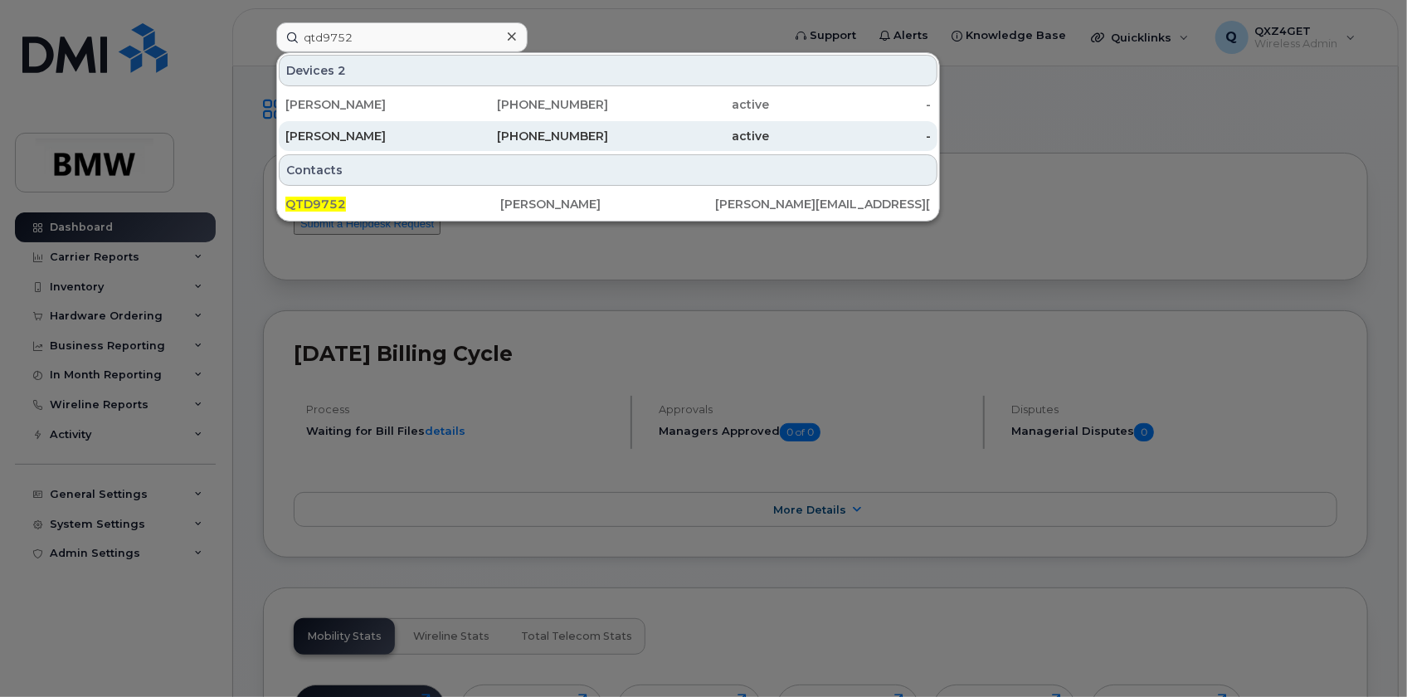
click at [530, 134] on div "864-906-8725" at bounding box center [528, 136] width 162 height 17
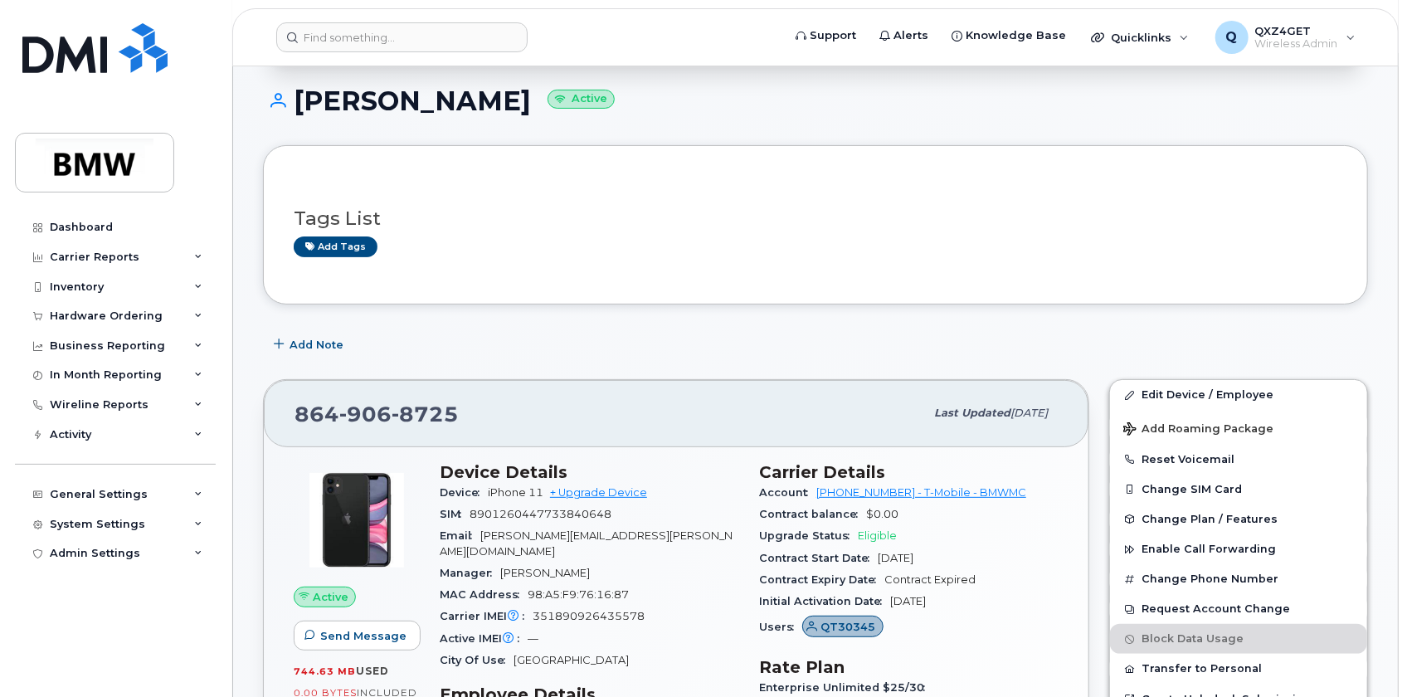
scroll to position [125, 0]
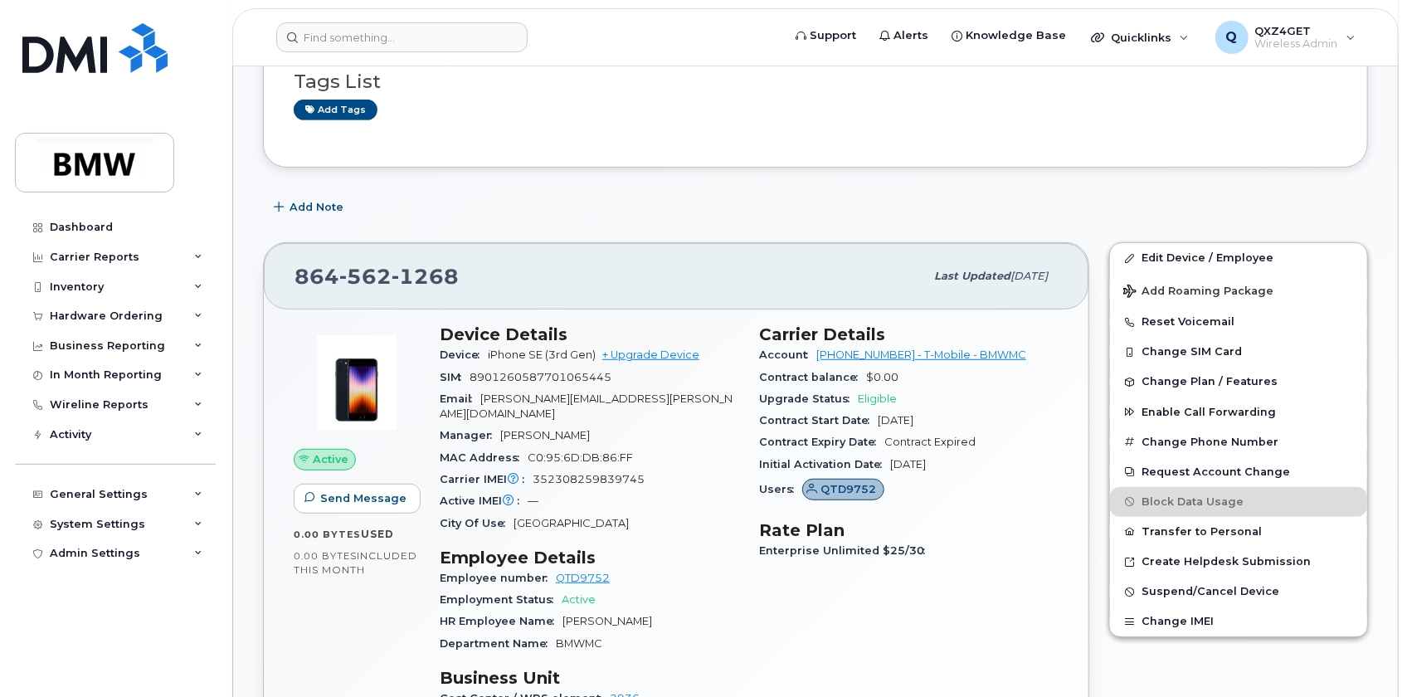
scroll to position [377, 0]
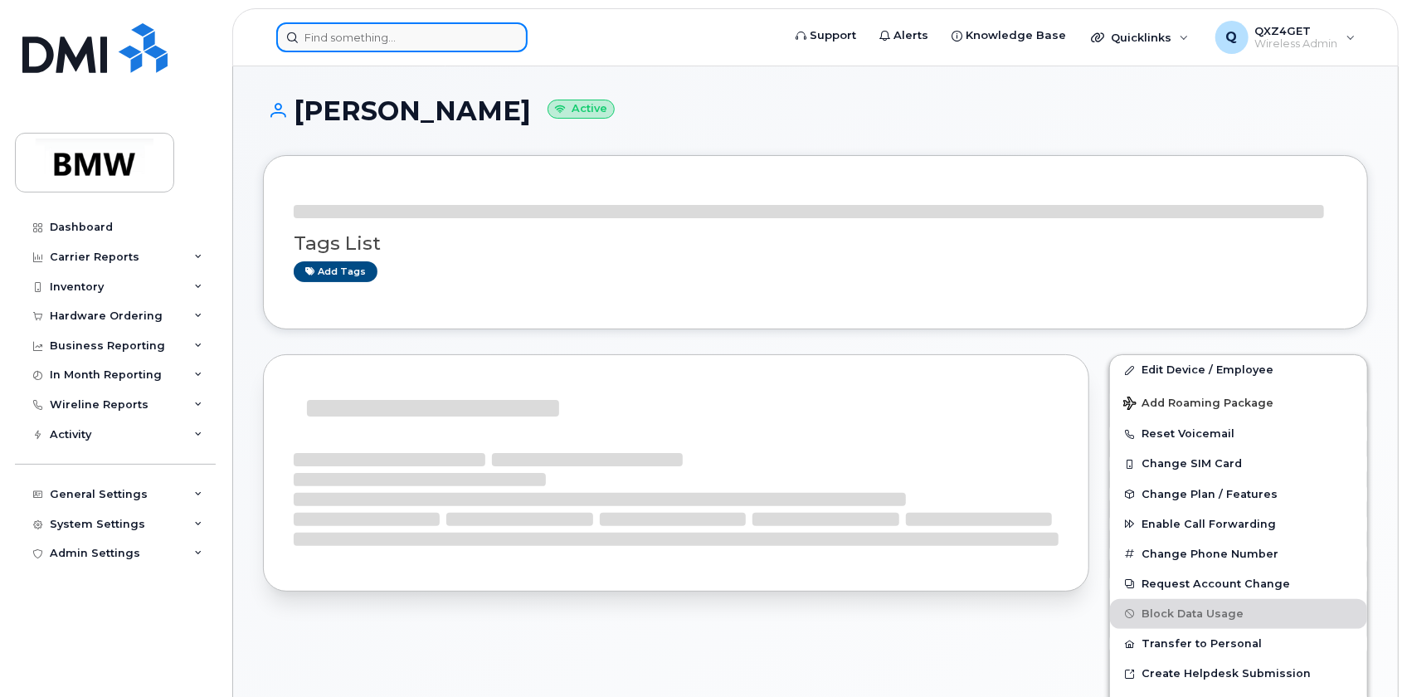
click at [353, 35] on input at bounding box center [401, 37] width 251 height 30
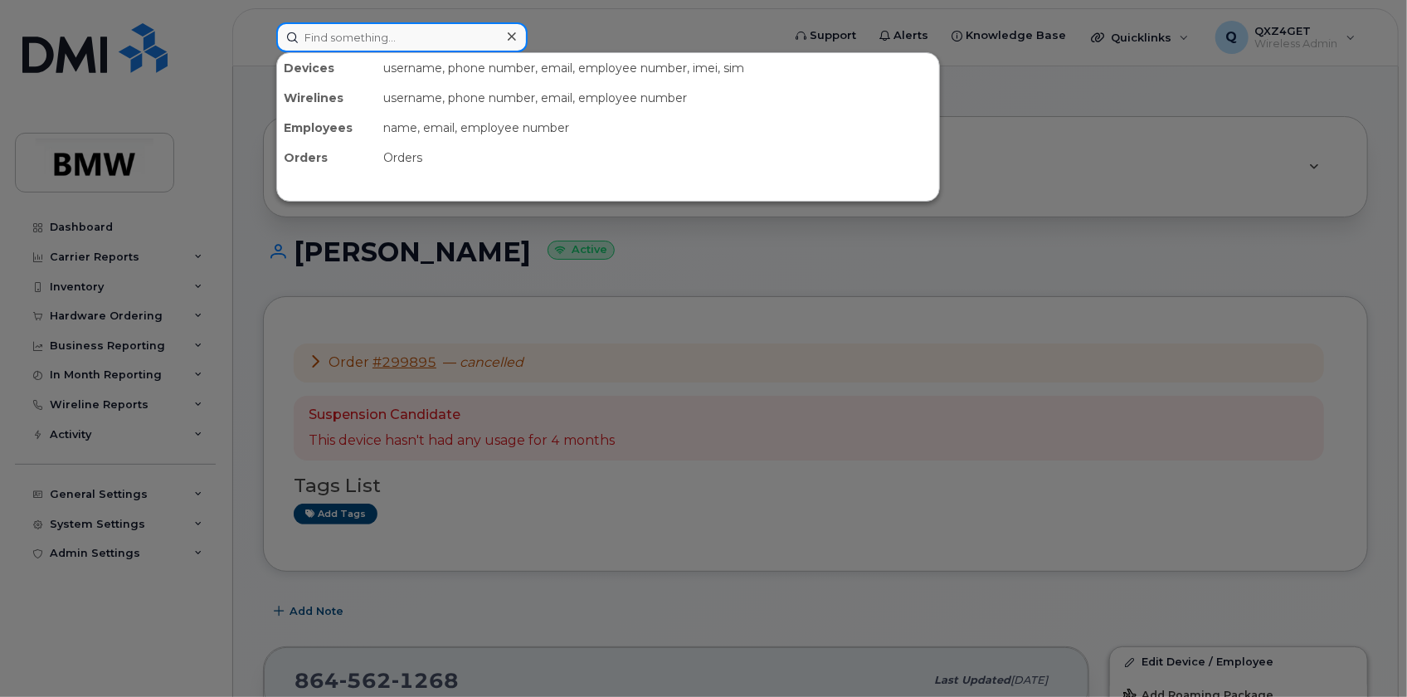
paste input "864) 469-8547"
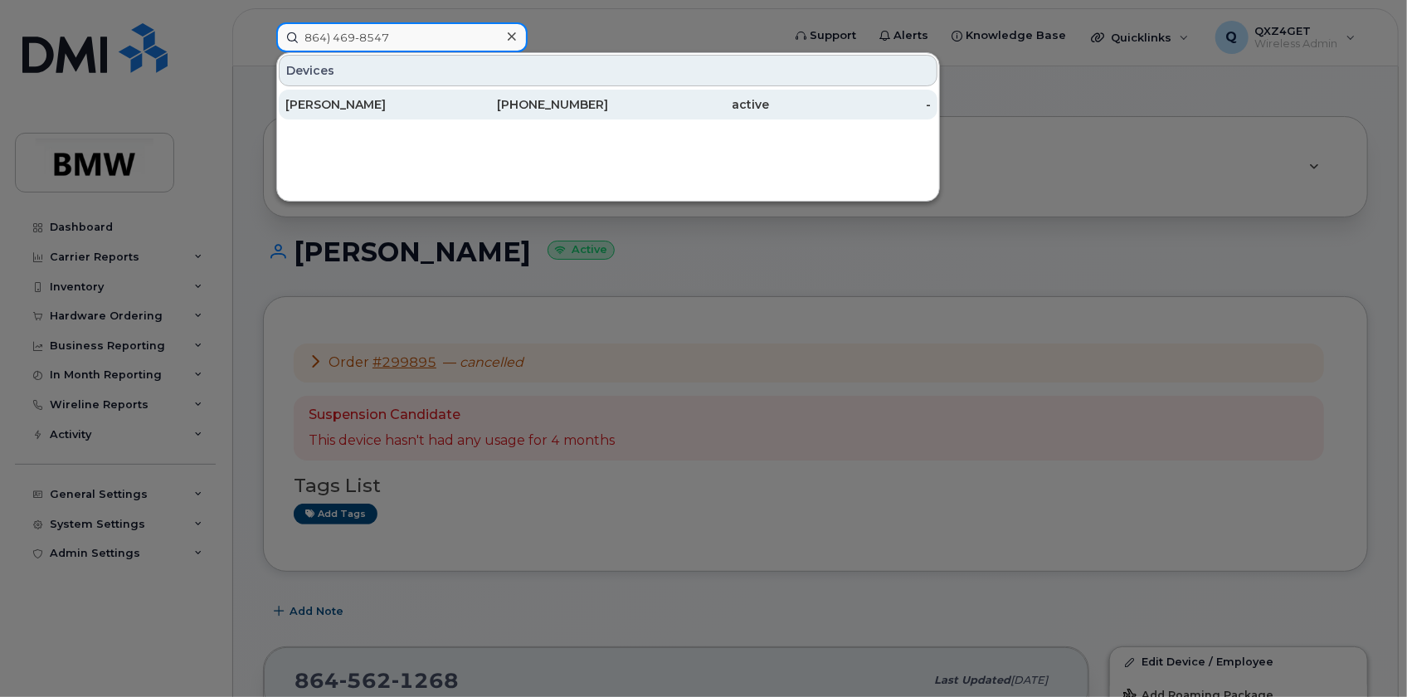
type input "864) 469-8547"
click at [332, 108] on div "[PERSON_NAME]" at bounding box center [366, 104] width 162 height 17
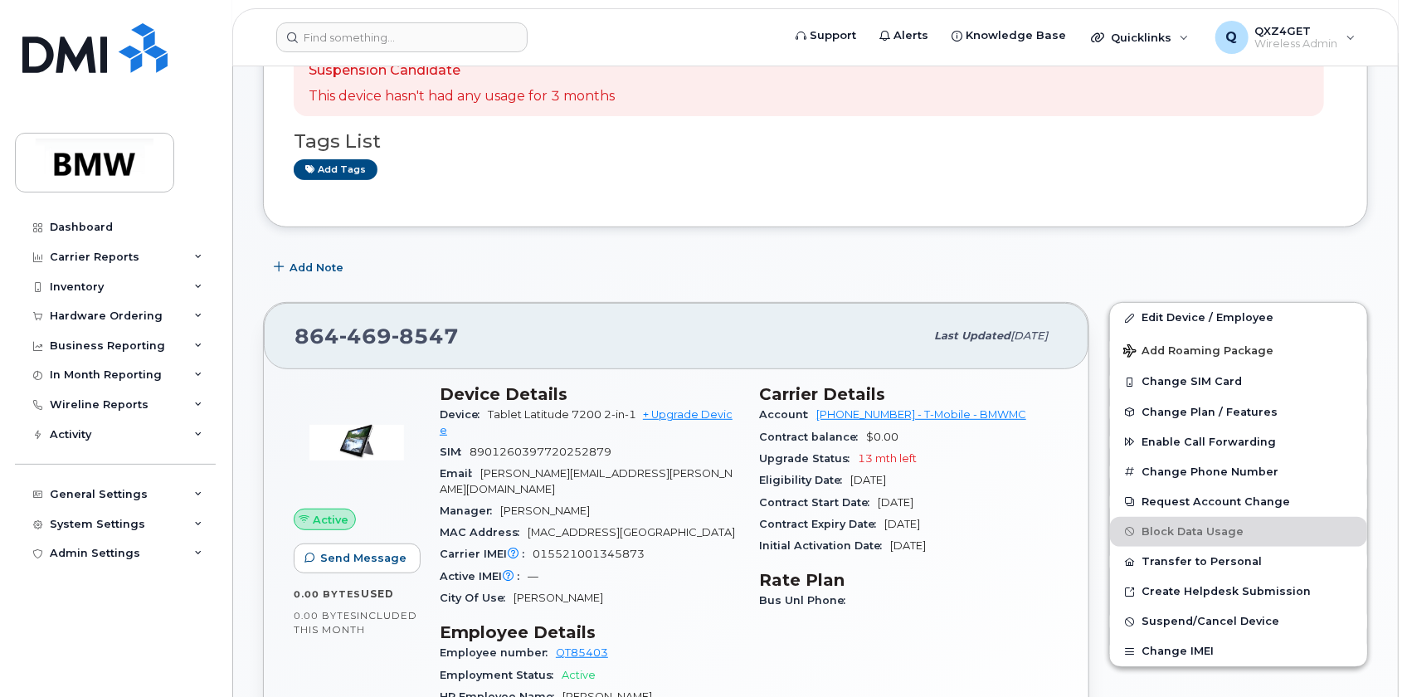
scroll to position [301, 0]
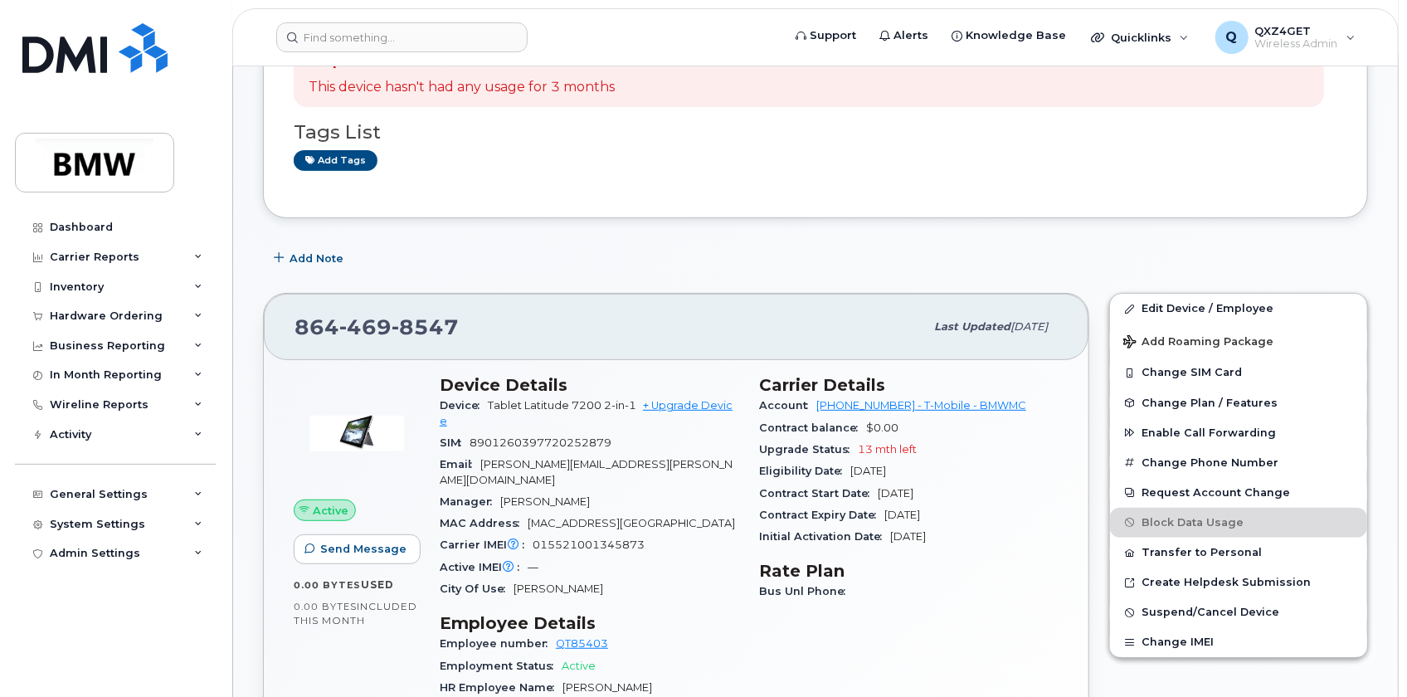
click at [399, 51] on header "Support Alerts Knowledge Base Quicklinks Suspend / Cancel Device Change SIM Car…" at bounding box center [815, 37] width 1166 height 58
click at [406, 47] on input at bounding box center [401, 37] width 251 height 30
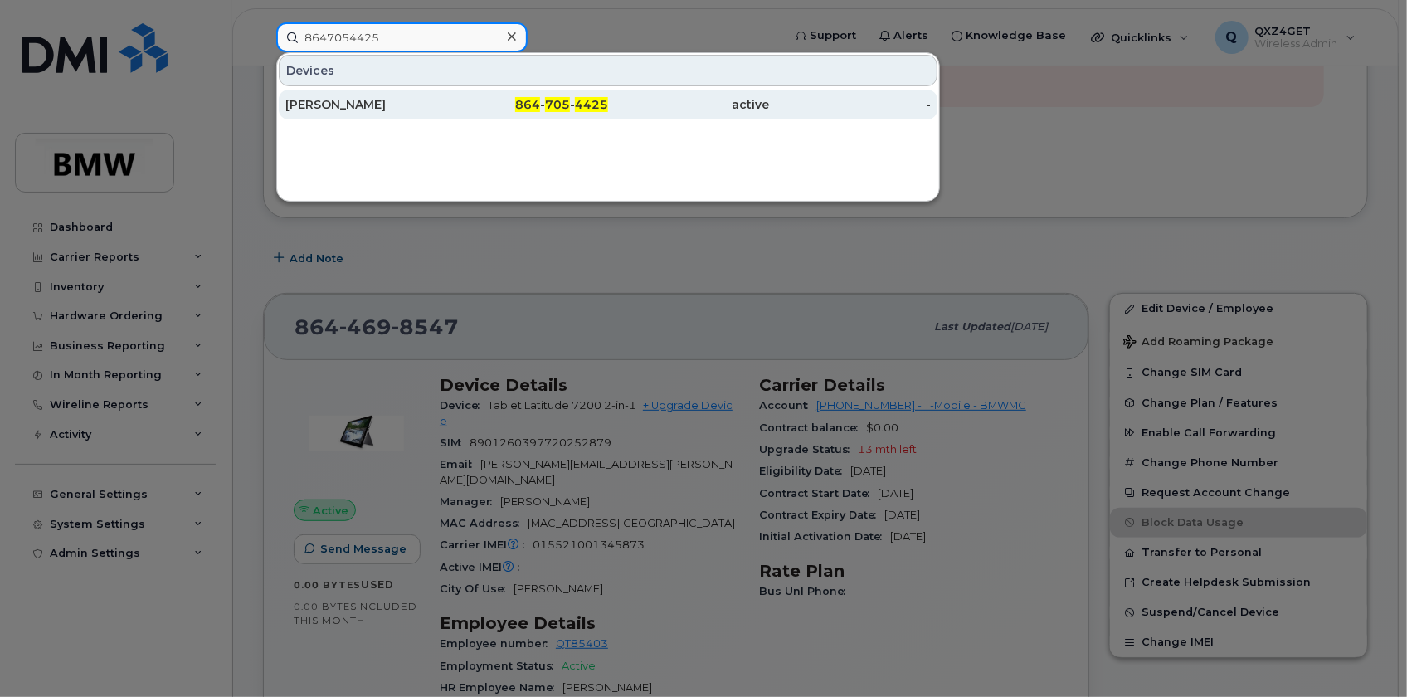
type input "8647054425"
click at [356, 100] on div "[PERSON_NAME]" at bounding box center [366, 104] width 162 height 17
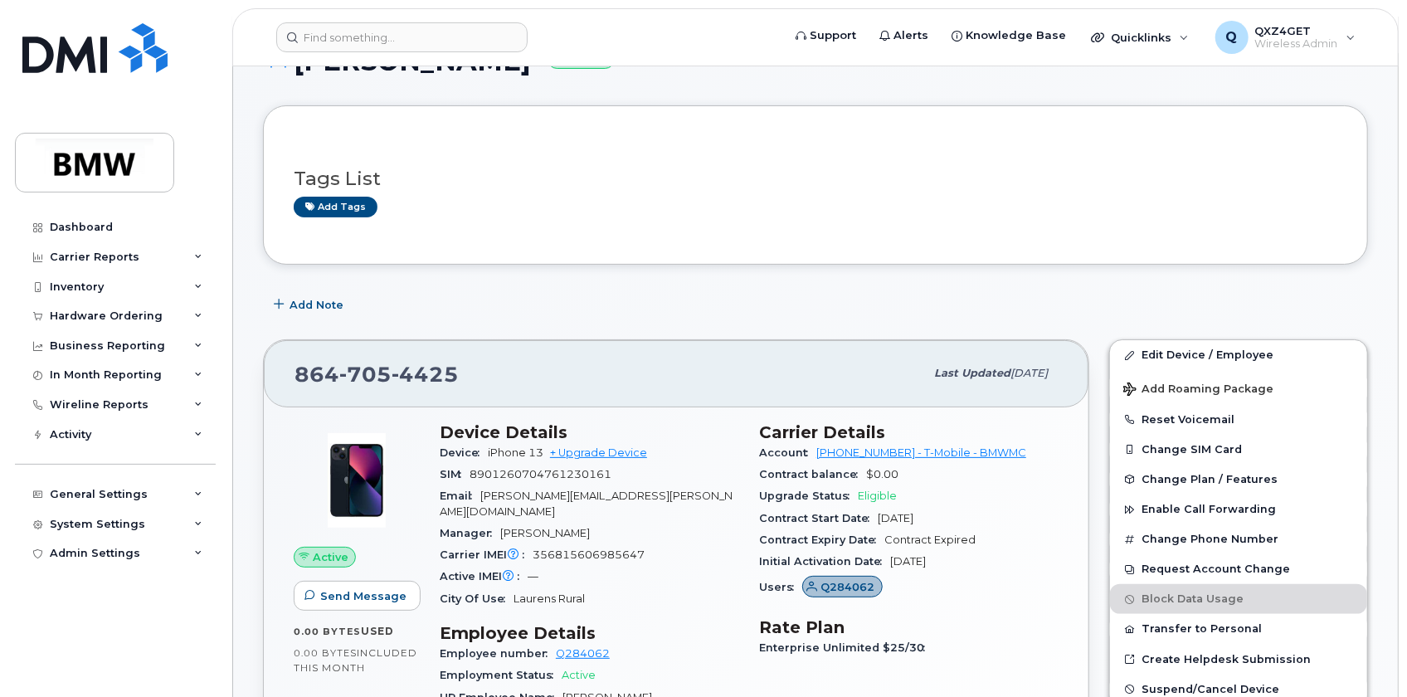
scroll to position [75, 0]
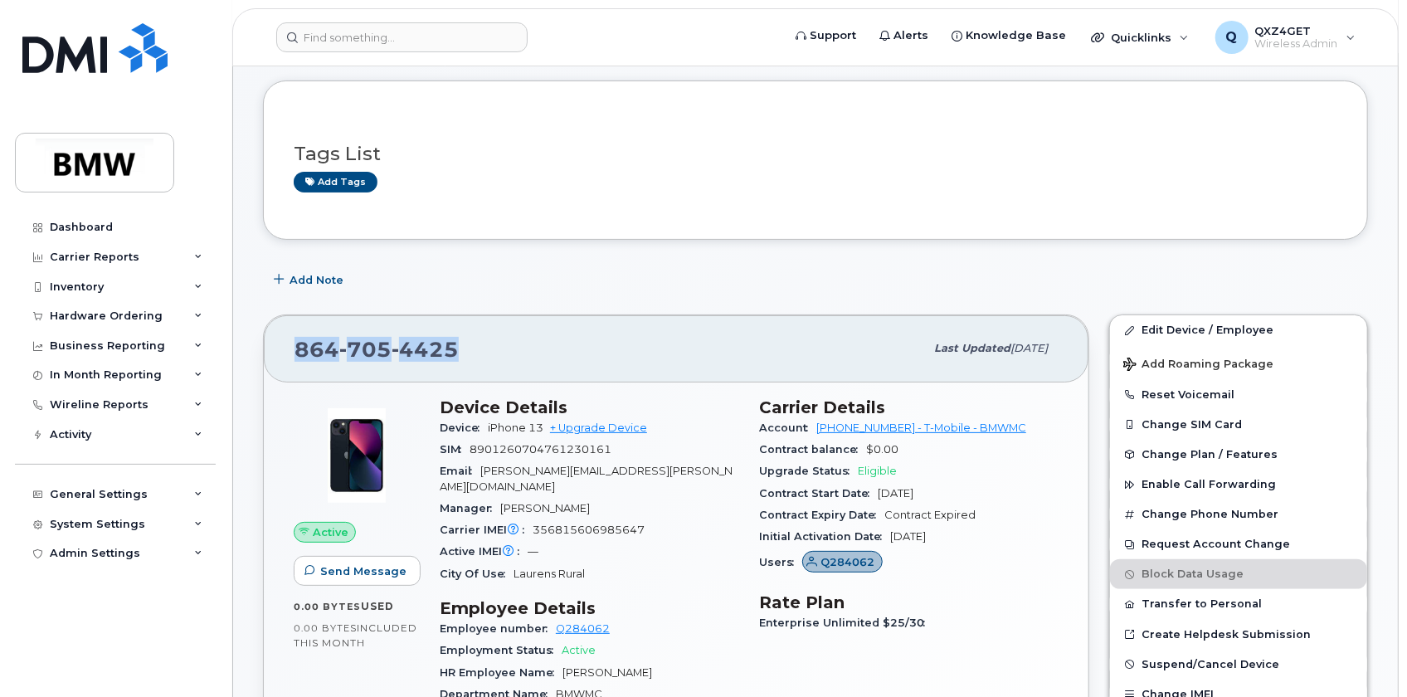
drag, startPoint x: 423, startPoint y: 346, endPoint x: 293, endPoint y: 348, distance: 130.3
click at [290, 349] on div "[PHONE_NUMBER] Last updated [DATE]" at bounding box center [676, 348] width 825 height 66
copy span "[PHONE_NUMBER]"
